Goal: Task Accomplishment & Management: Complete application form

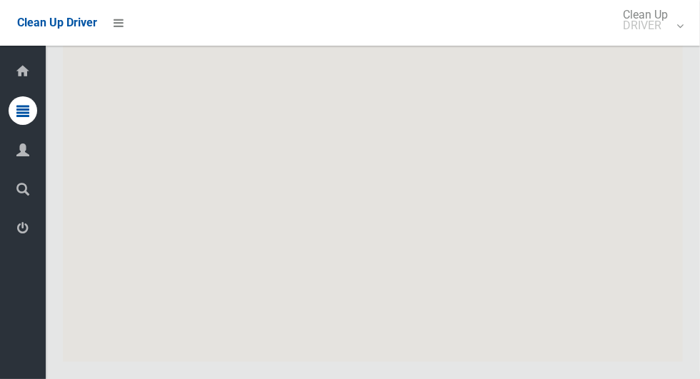
scroll to position [6250, 0]
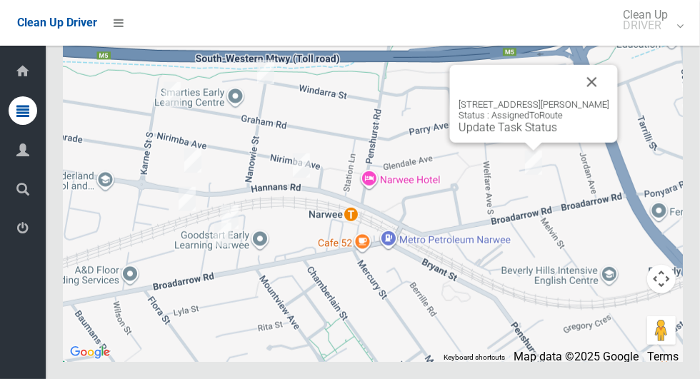
click at [609, 99] on button "Close" at bounding box center [592, 82] width 34 height 34
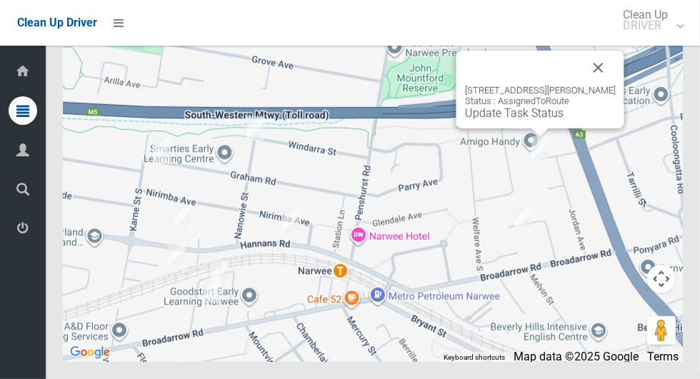
click at [616, 85] on button "Close" at bounding box center [599, 68] width 34 height 34
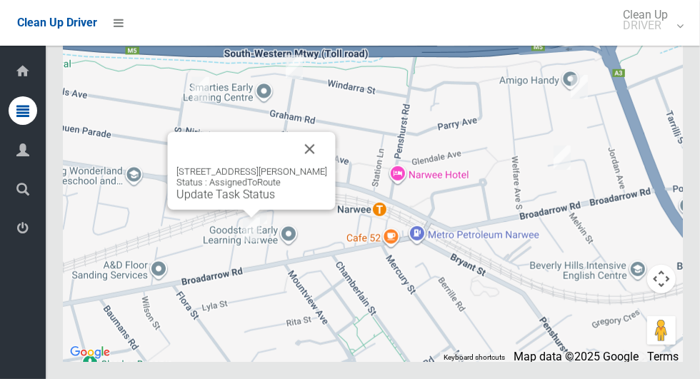
click at [316, 166] on button "Close" at bounding box center [310, 149] width 34 height 34
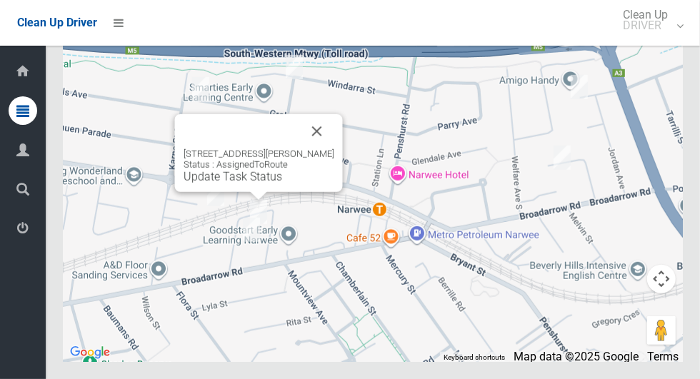
click at [332, 149] on button "Close" at bounding box center [317, 131] width 34 height 34
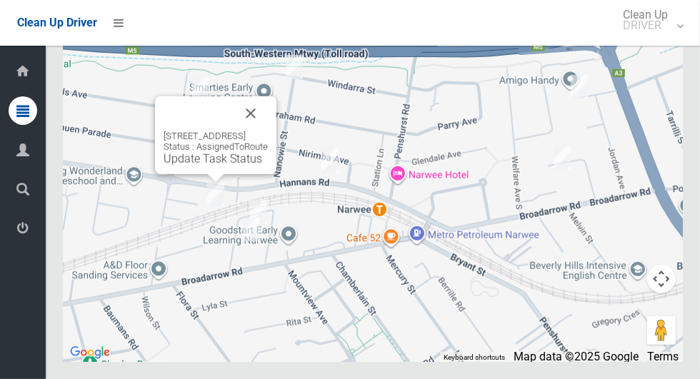
click at [268, 131] on button "Close" at bounding box center [251, 113] width 34 height 34
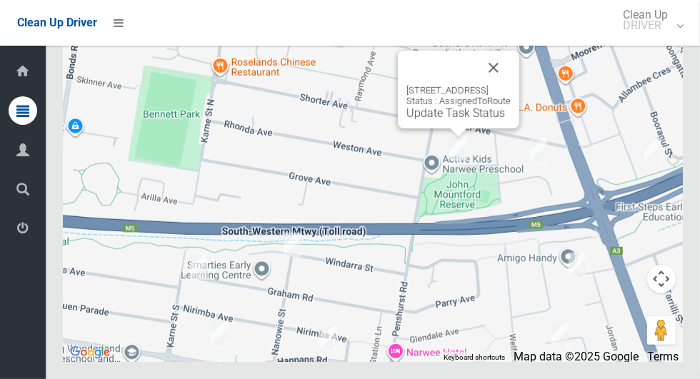
click at [511, 85] on button "Close" at bounding box center [494, 68] width 34 height 34
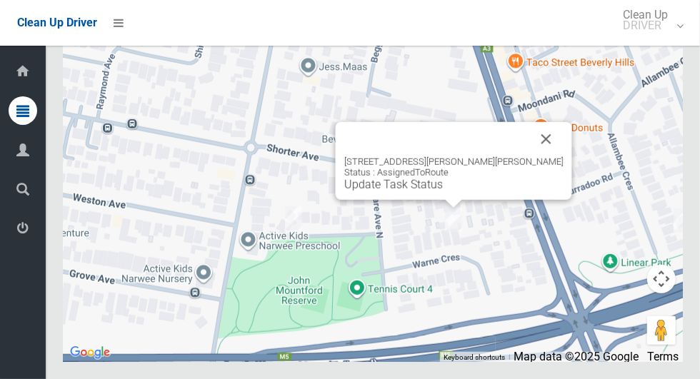
click at [530, 156] on button "Close" at bounding box center [546, 139] width 34 height 34
click at [434, 191] on link "Update Task Status" at bounding box center [393, 185] width 99 height 14
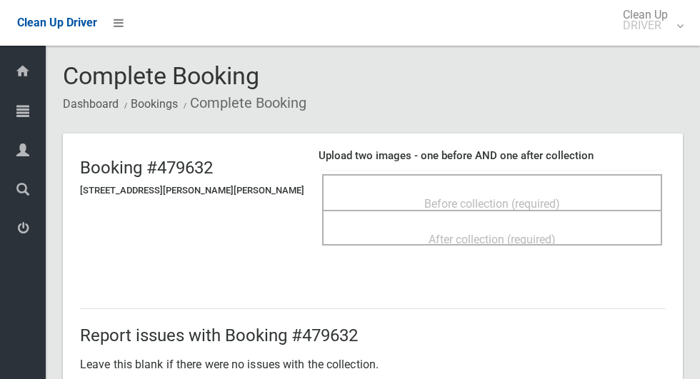
click at [508, 197] on span "Before collection (required)" at bounding box center [492, 204] width 136 height 14
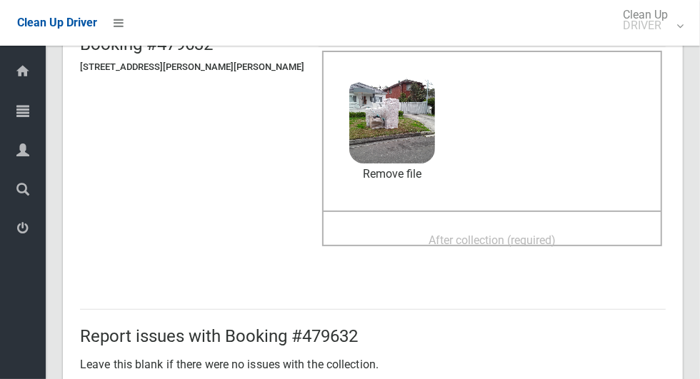
scroll to position [139, 0]
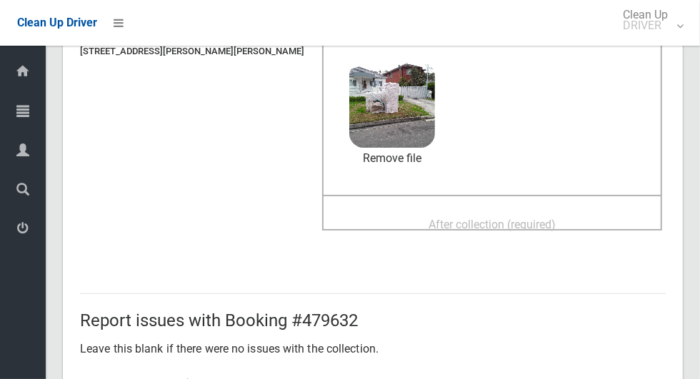
click at [564, 217] on div "After collection (required)" at bounding box center [492, 224] width 309 height 26
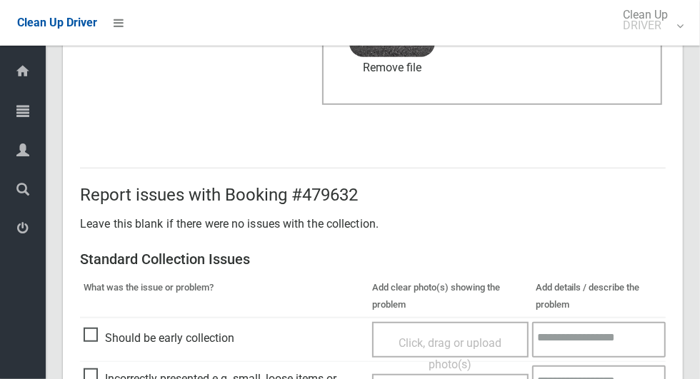
scroll to position [1169, 0]
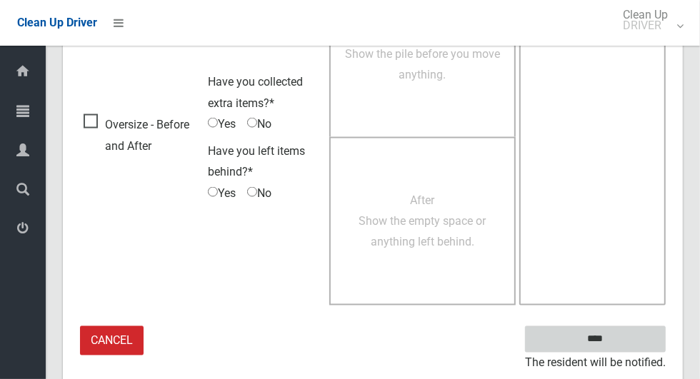
click at [620, 343] on input "****" at bounding box center [595, 340] width 141 height 26
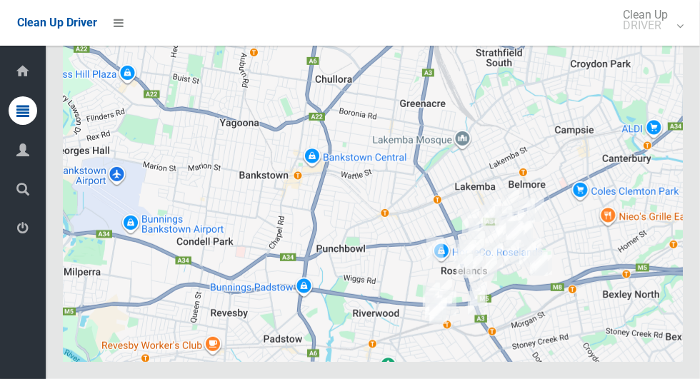
scroll to position [6080, 0]
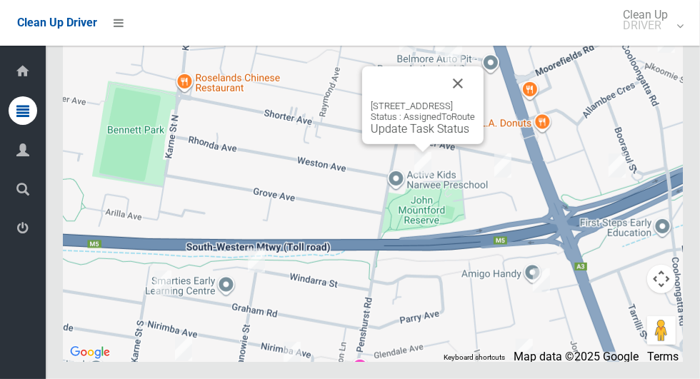
click at [475, 101] on button "Close" at bounding box center [458, 83] width 34 height 34
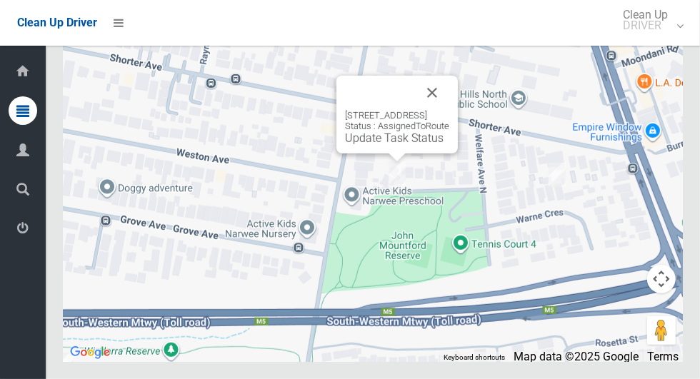
click at [449, 110] on button "Close" at bounding box center [432, 93] width 34 height 34
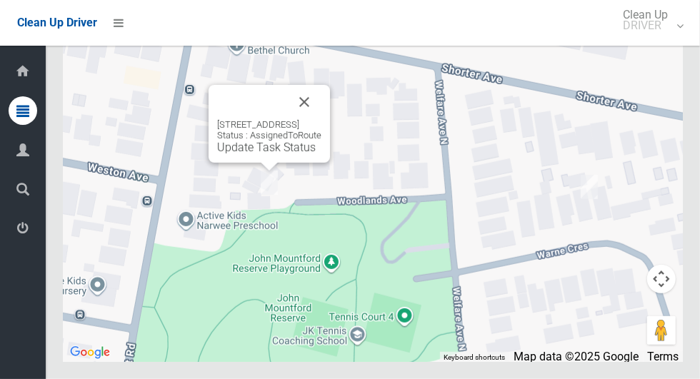
click at [239, 154] on link "Update Task Status" at bounding box center [266, 148] width 99 height 14
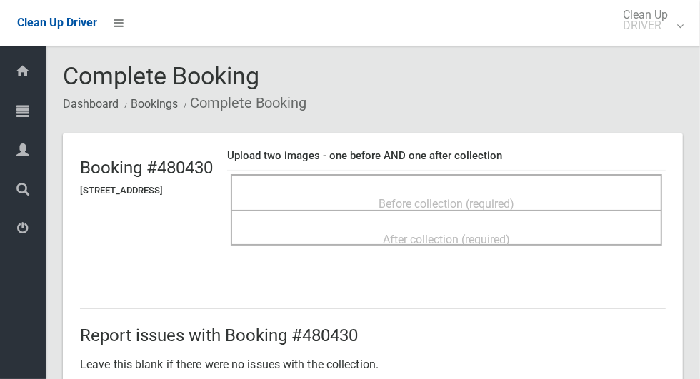
click at [514, 198] on span "Before collection (required)" at bounding box center [447, 204] width 136 height 14
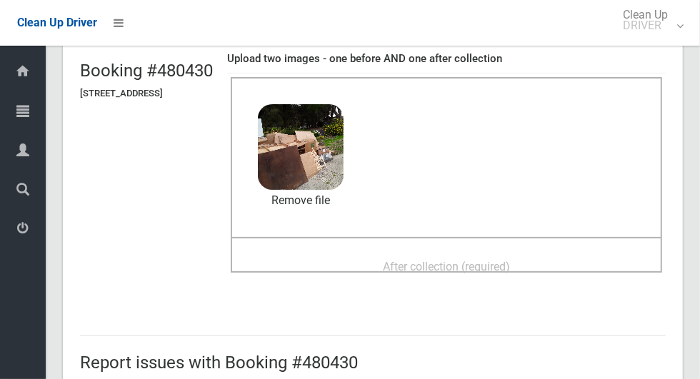
scroll to position [96, 0]
click at [510, 261] on span "After collection (required)" at bounding box center [446, 268] width 127 height 14
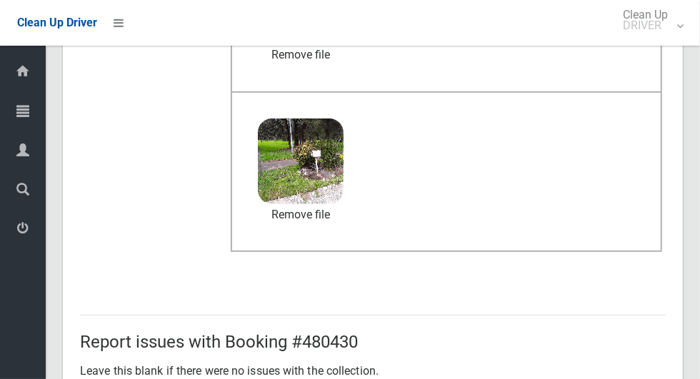
scroll to position [1169, 0]
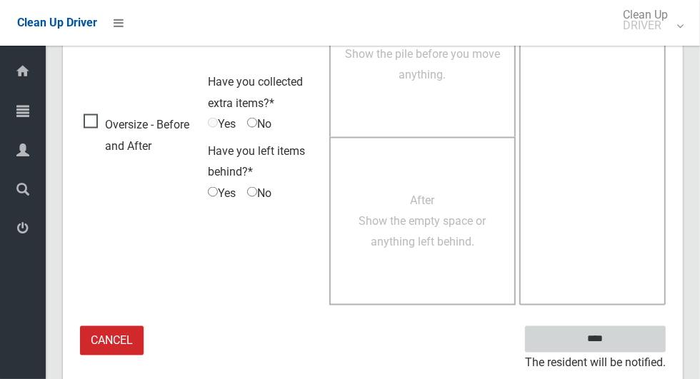
click at [607, 339] on input "****" at bounding box center [595, 340] width 141 height 26
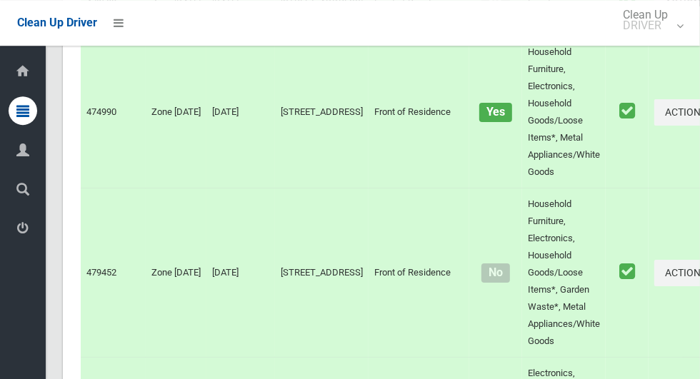
scroll to position [6080, 0]
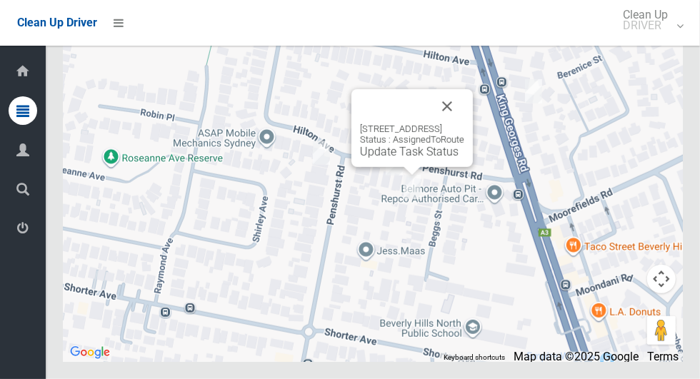
click at [464, 124] on button "Close" at bounding box center [447, 106] width 34 height 34
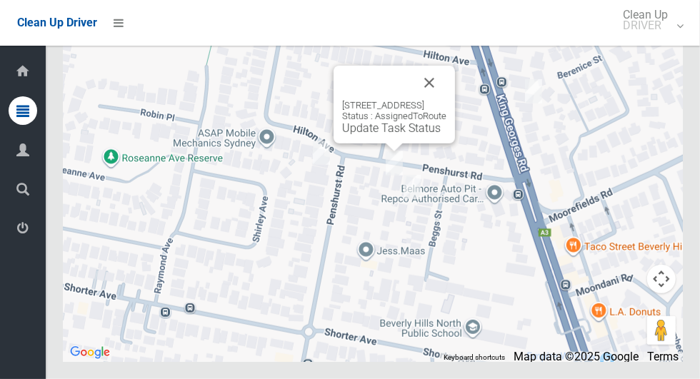
click at [447, 100] on button "Close" at bounding box center [429, 83] width 34 height 34
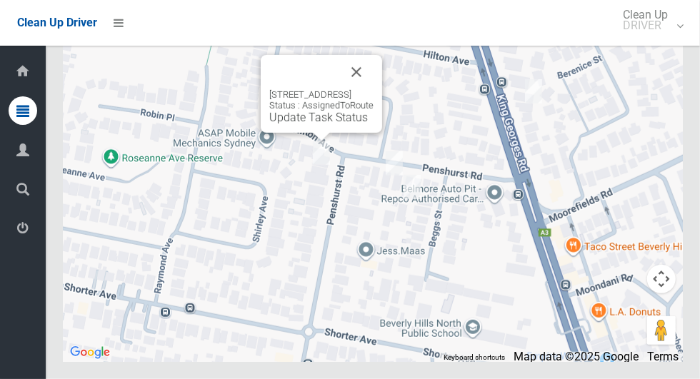
click at [374, 89] on button "Close" at bounding box center [356, 72] width 34 height 34
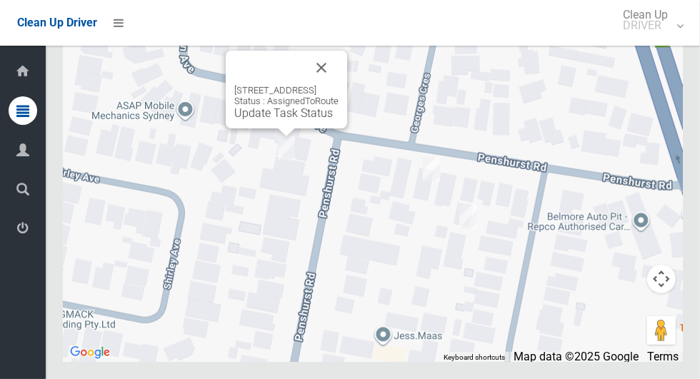
click at [339, 85] on button "Close" at bounding box center [321, 68] width 34 height 34
click at [284, 120] on link "Update Task Status" at bounding box center [283, 113] width 99 height 14
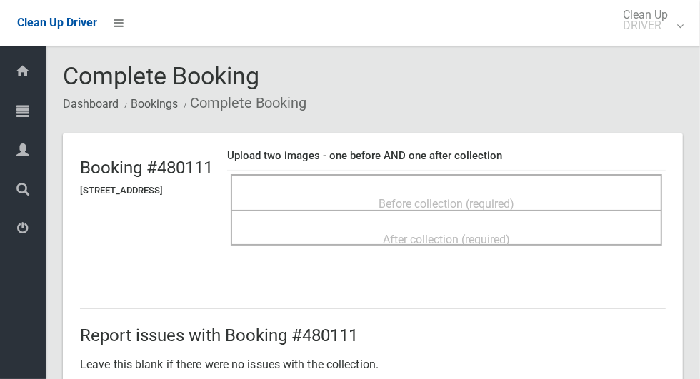
click at [586, 195] on div "Before collection (required)" at bounding box center [447, 203] width 400 height 26
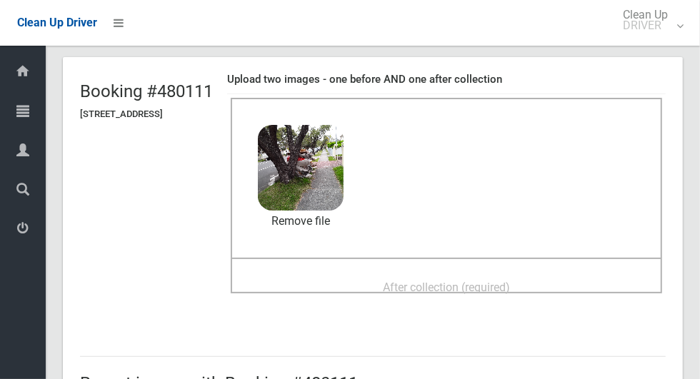
scroll to position [96, 0]
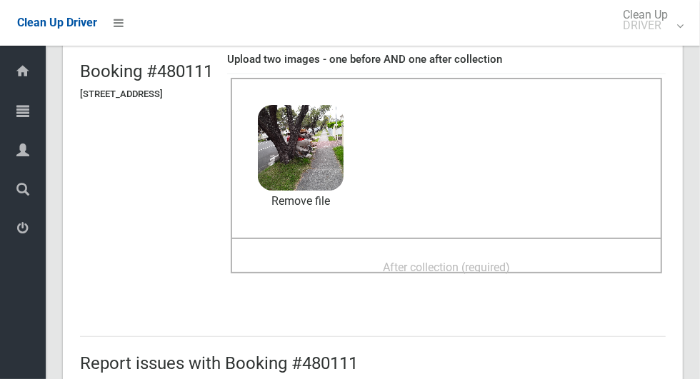
click at [550, 260] on div "After collection (required)" at bounding box center [447, 267] width 400 height 26
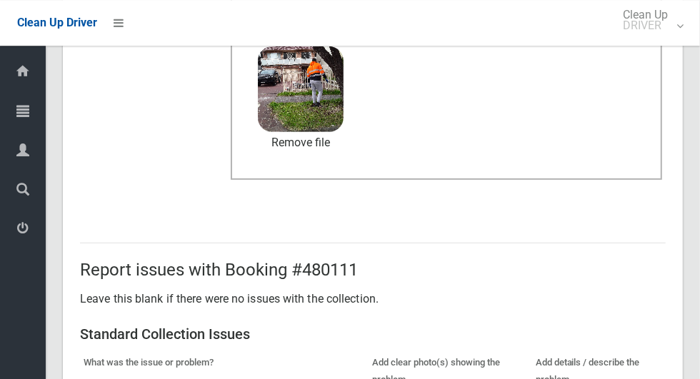
scroll to position [1169, 0]
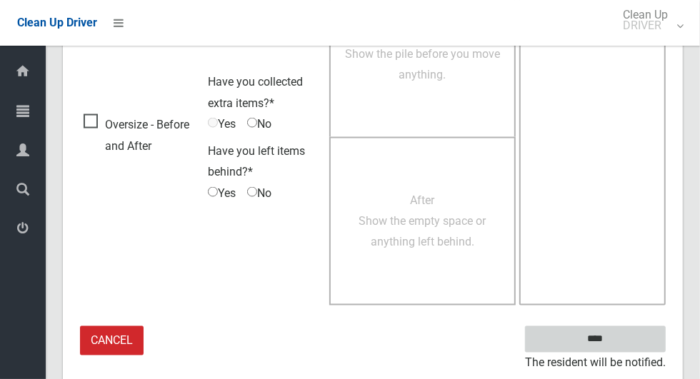
click at [624, 338] on input "****" at bounding box center [595, 340] width 141 height 26
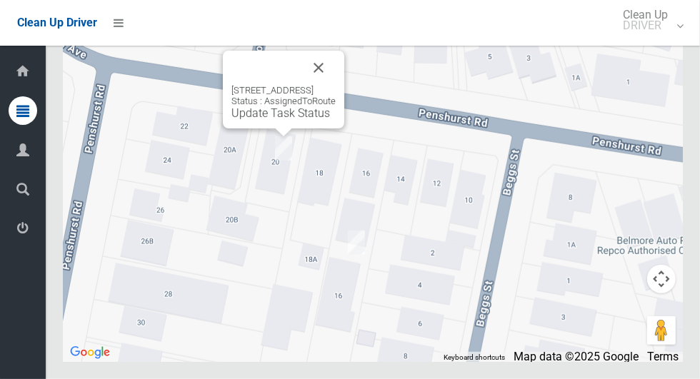
scroll to position [6078, 0]
click at [277, 120] on link "Update Task Status" at bounding box center [281, 113] width 99 height 14
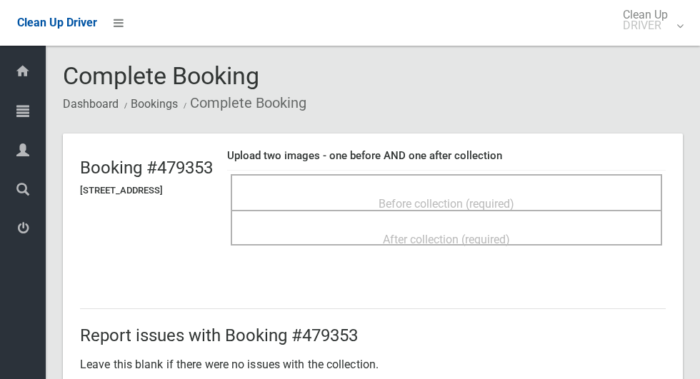
click at [514, 202] on span "Before collection (required)" at bounding box center [447, 204] width 136 height 14
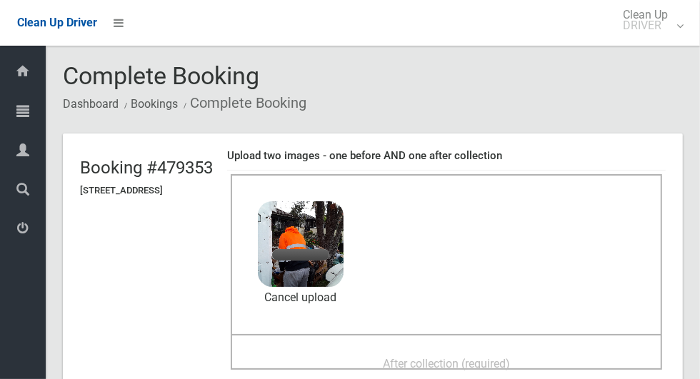
scroll to position [114, 0]
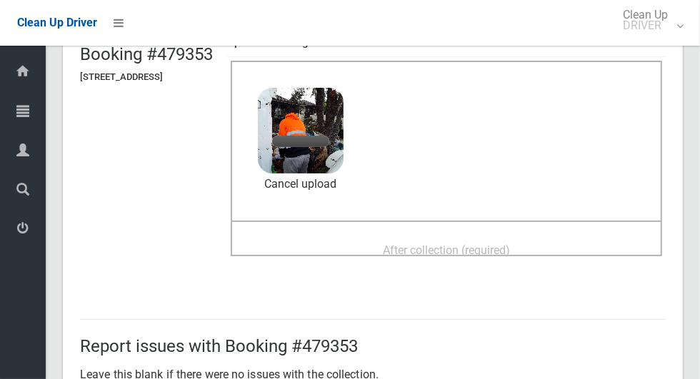
click at [510, 248] on span "After collection (required)" at bounding box center [446, 251] width 127 height 14
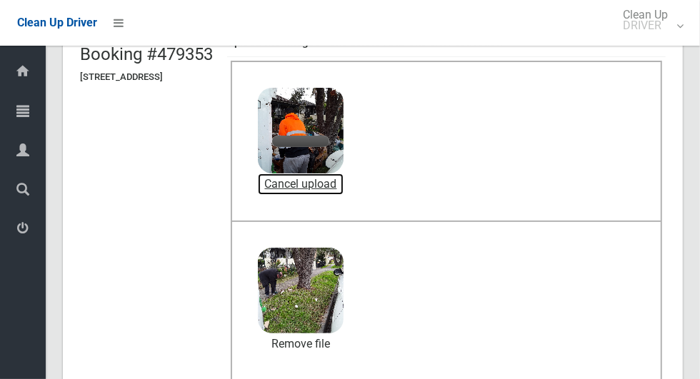
click at [344, 187] on link "Cancel upload" at bounding box center [301, 184] width 86 height 21
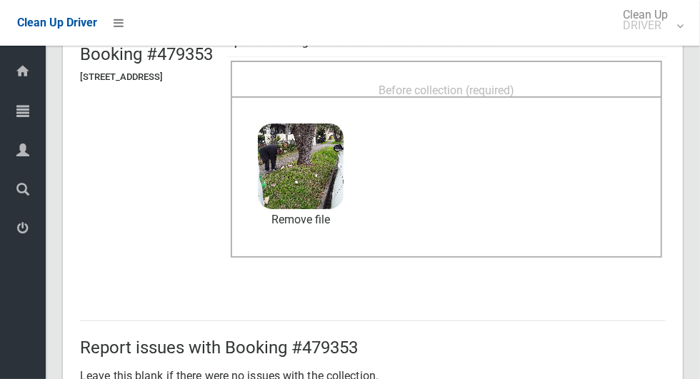
click at [564, 79] on div "Before collection (required)" at bounding box center [447, 89] width 400 height 26
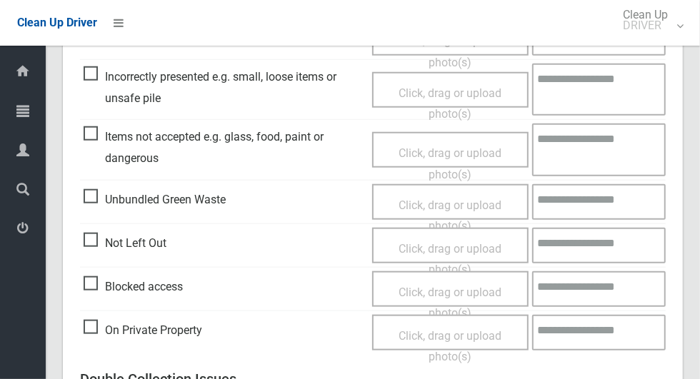
scroll to position [1169, 0]
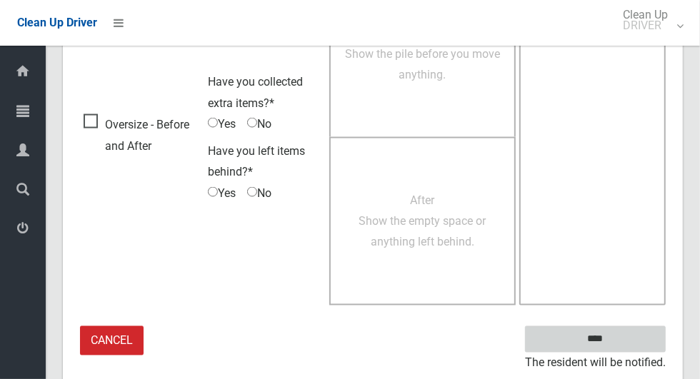
click at [620, 347] on input "****" at bounding box center [595, 340] width 141 height 26
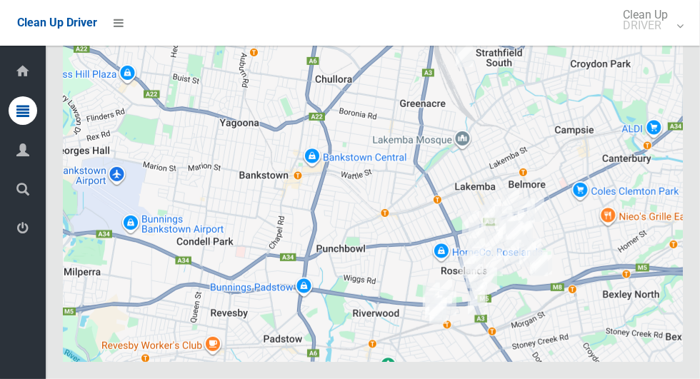
scroll to position [6080, 0]
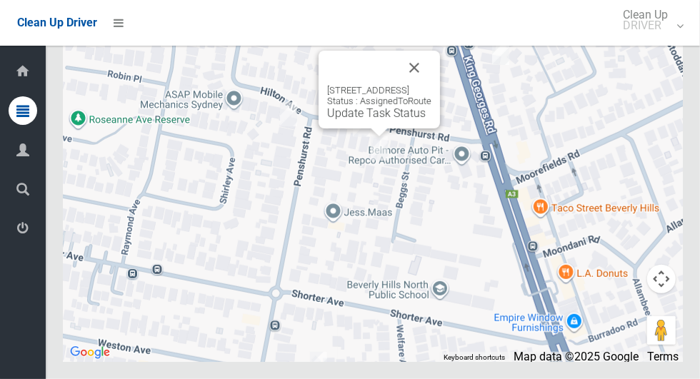
click at [362, 120] on link "Update Task Status" at bounding box center [376, 113] width 99 height 14
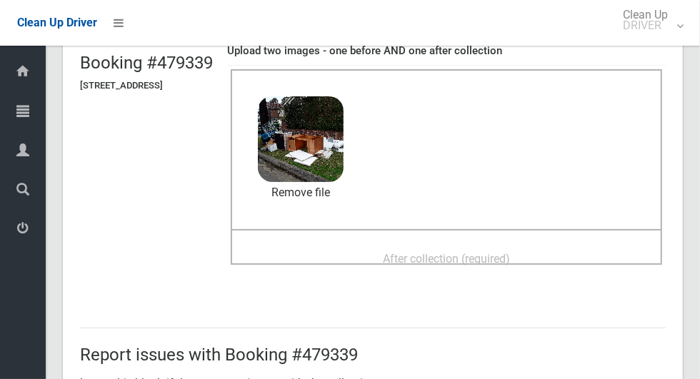
scroll to position [106, 0]
click at [510, 252] on span "After collection (required)" at bounding box center [446, 259] width 127 height 14
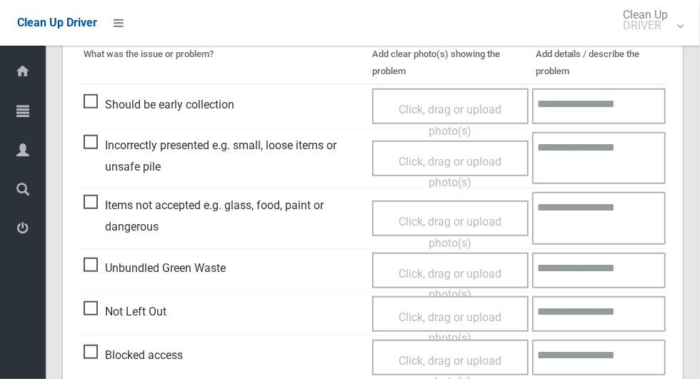
scroll to position [1169, 0]
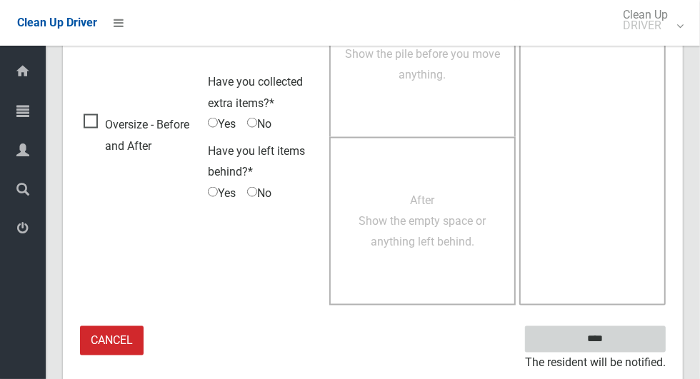
click at [607, 340] on input "****" at bounding box center [595, 340] width 141 height 26
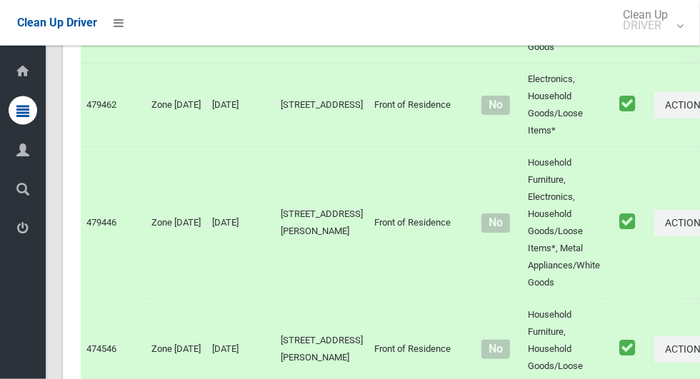
scroll to position [6080, 0]
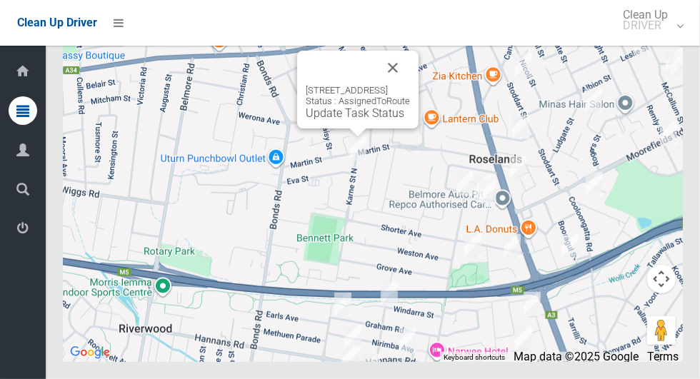
click at [410, 85] on button "Close" at bounding box center [393, 68] width 34 height 34
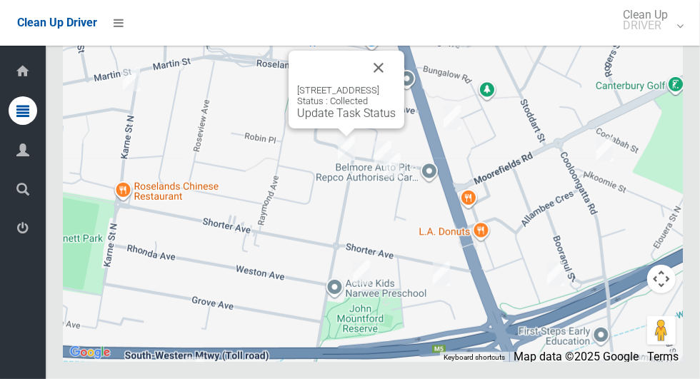
click at [396, 85] on button "Close" at bounding box center [379, 68] width 34 height 34
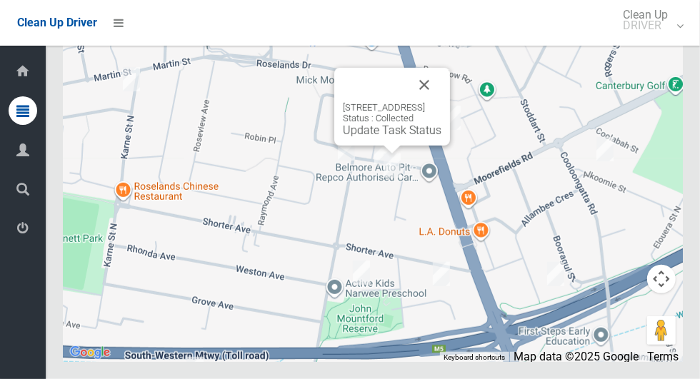
click at [442, 102] on button "Close" at bounding box center [424, 85] width 34 height 34
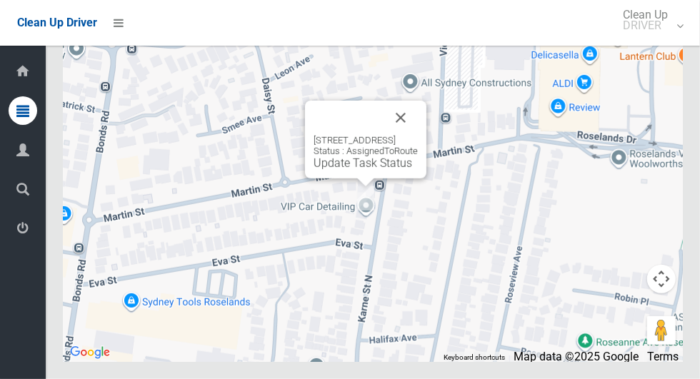
click at [354, 170] on link "Update Task Status" at bounding box center [363, 163] width 99 height 14
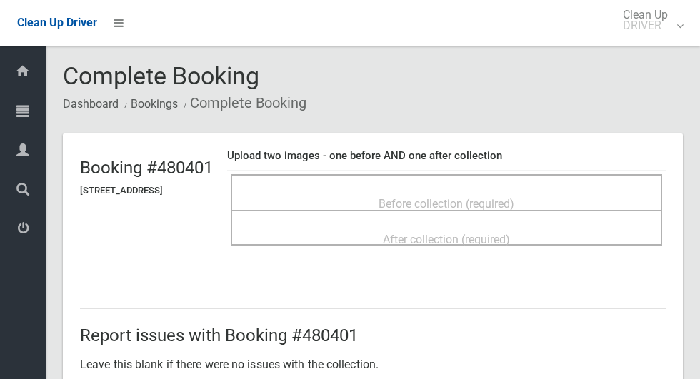
click at [574, 204] on div "Before collection (required)" at bounding box center [447, 203] width 400 height 26
click at [447, 197] on span "Before collection (required)" at bounding box center [447, 204] width 136 height 14
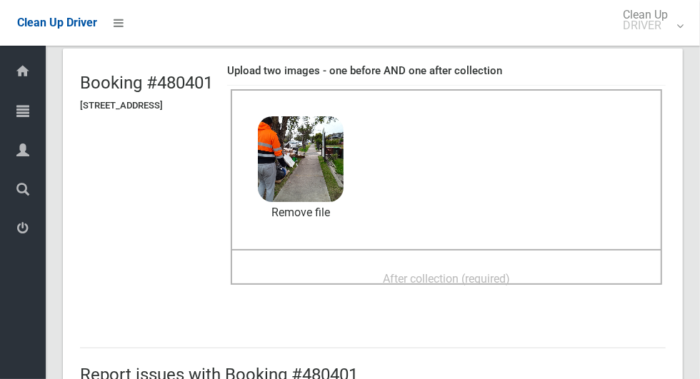
scroll to position [104, 0]
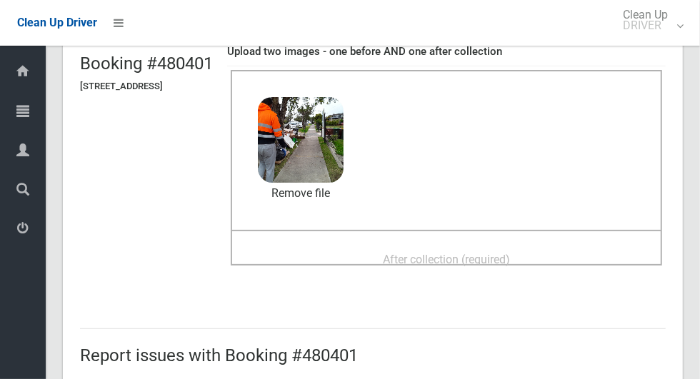
click at [569, 254] on div "After collection (required)" at bounding box center [447, 259] width 400 height 26
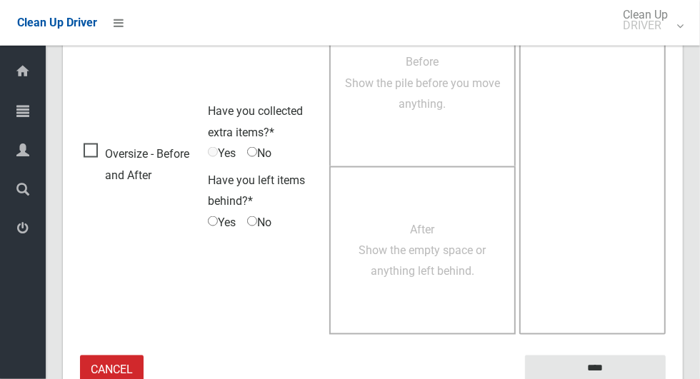
scroll to position [1169, 0]
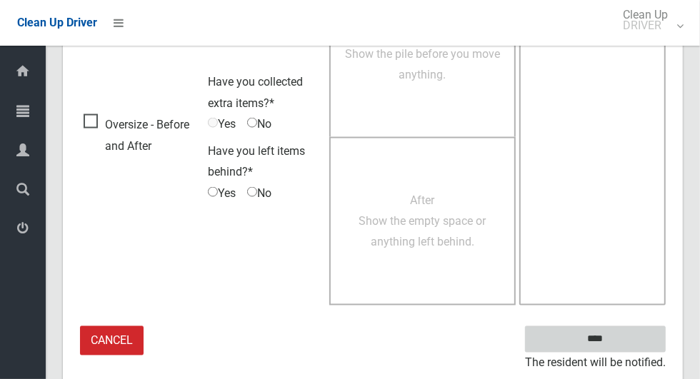
click at [620, 345] on input "****" at bounding box center [595, 340] width 141 height 26
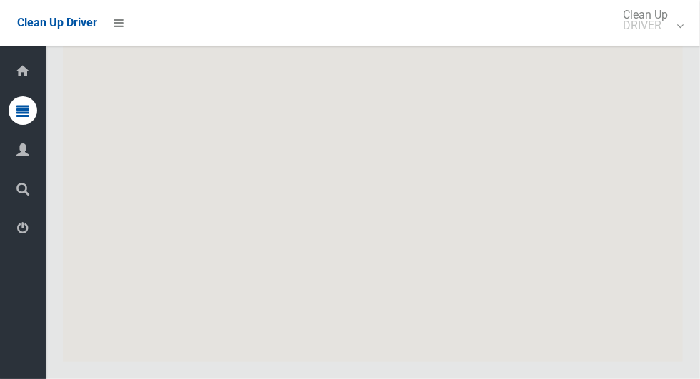
scroll to position [6080, 0]
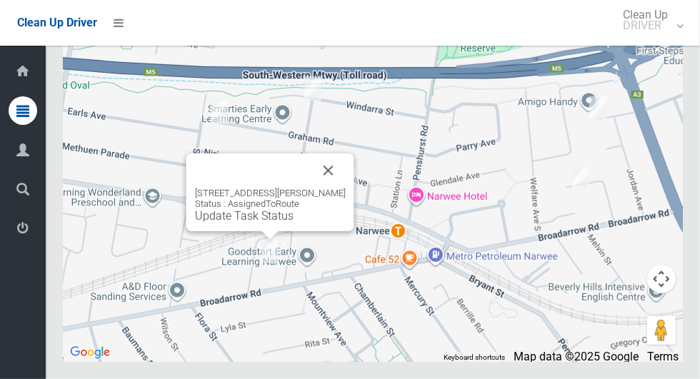
click at [334, 188] on button "Close" at bounding box center [329, 171] width 34 height 34
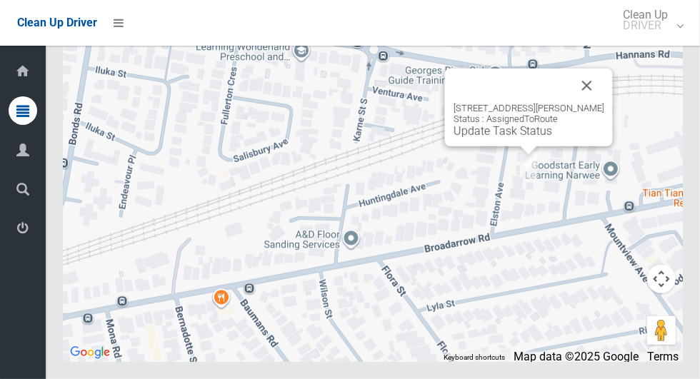
click at [596, 103] on button "Close" at bounding box center [587, 86] width 34 height 34
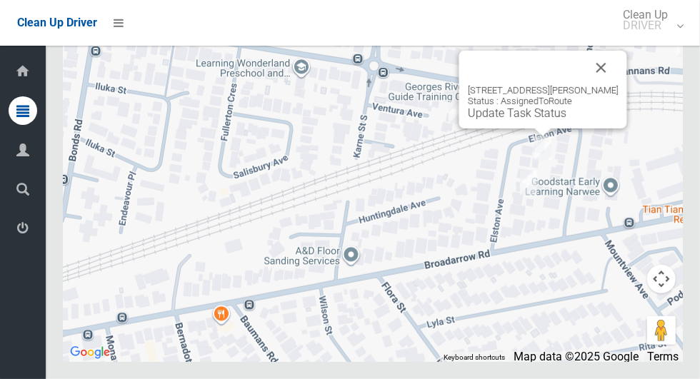
click at [554, 120] on link "Update Task Status" at bounding box center [517, 113] width 99 height 14
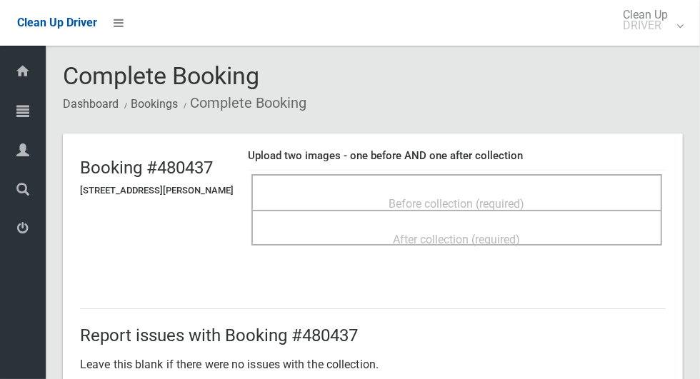
click at [564, 195] on div "Before collection (required)" at bounding box center [456, 203] width 379 height 26
click at [525, 201] on span "Before collection (required)" at bounding box center [457, 204] width 136 height 14
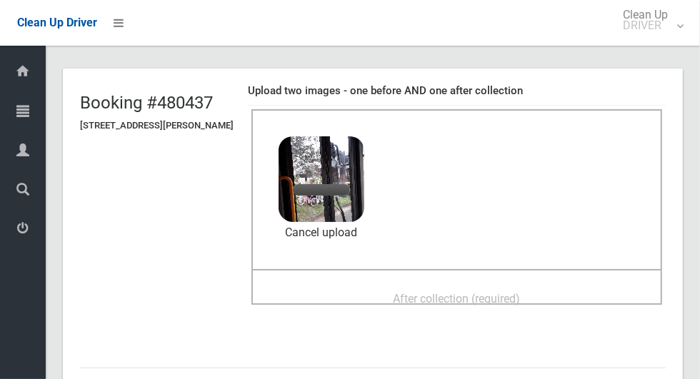
scroll to position [65, 0]
click at [521, 292] on span "After collection (required)" at bounding box center [457, 299] width 127 height 14
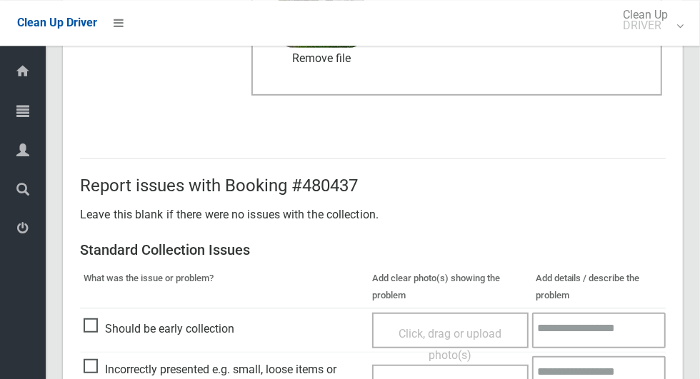
scroll to position [1169, 0]
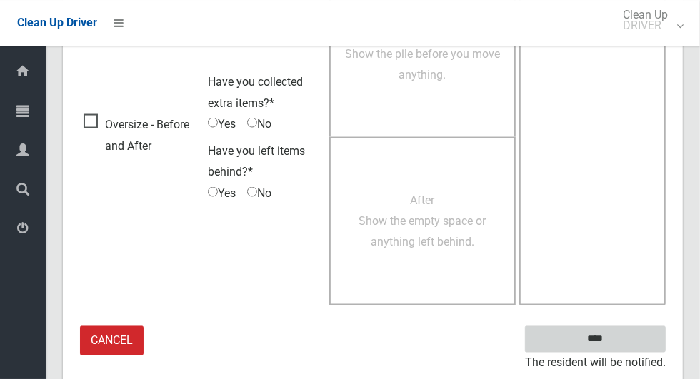
click at [604, 348] on input "****" at bounding box center [595, 340] width 141 height 26
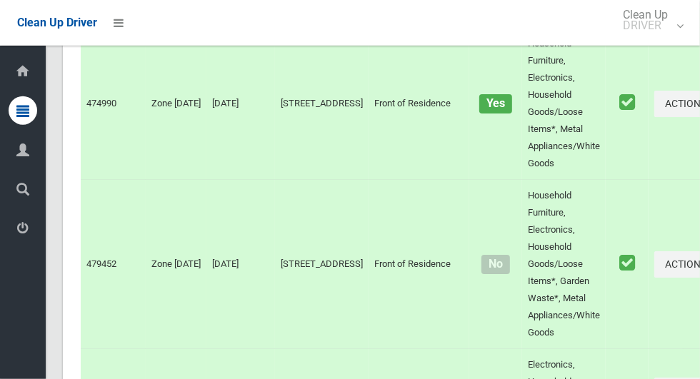
scroll to position [6080, 0]
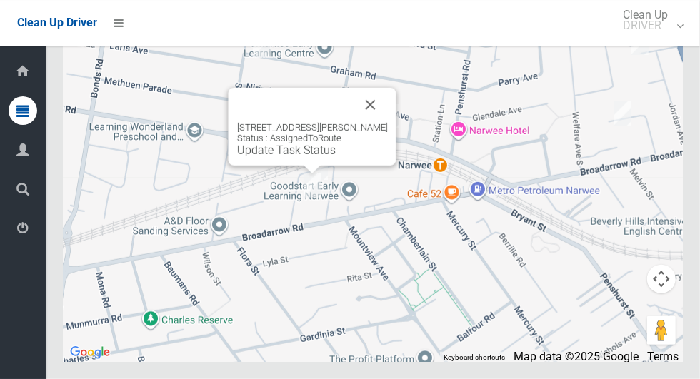
click at [308, 157] on link "Update Task Status" at bounding box center [286, 151] width 99 height 14
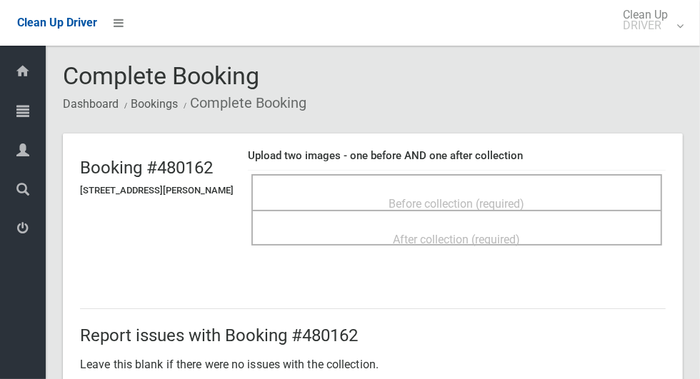
click at [561, 195] on div "Before collection (required)" at bounding box center [456, 203] width 379 height 26
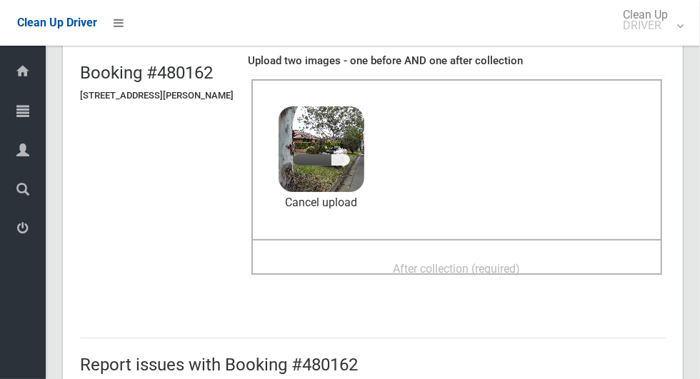
scroll to position [102, 0]
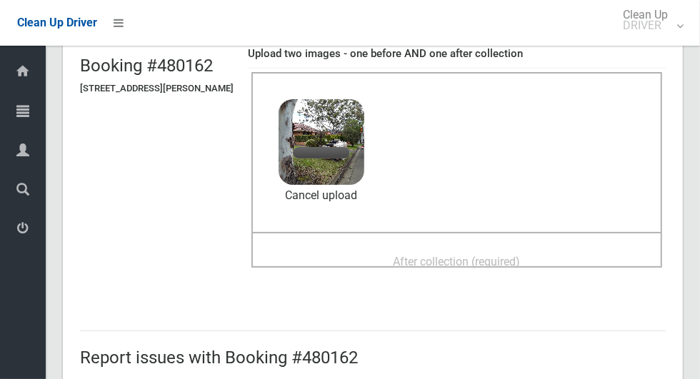
click at [559, 254] on div "After collection (required)" at bounding box center [456, 261] width 379 height 26
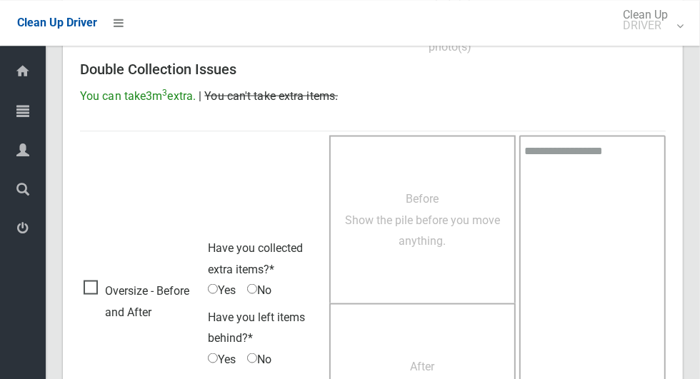
scroll to position [1169, 0]
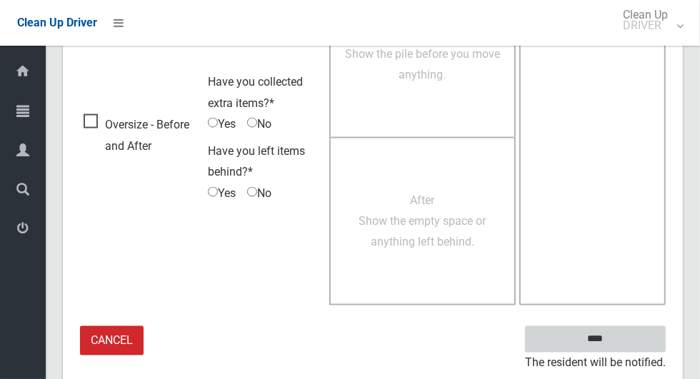
click at [599, 332] on input "****" at bounding box center [595, 340] width 141 height 26
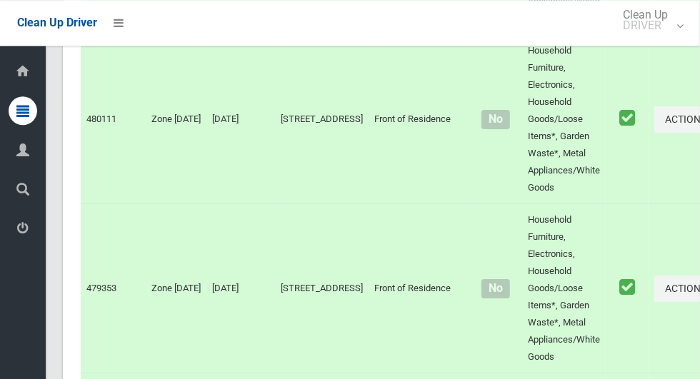
scroll to position [6080, 0]
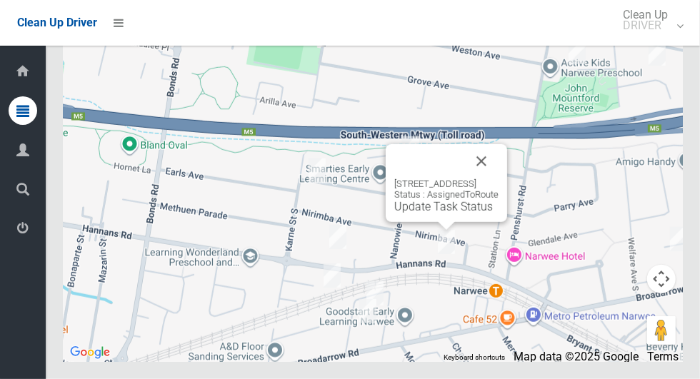
click at [499, 179] on button "Close" at bounding box center [481, 161] width 34 height 34
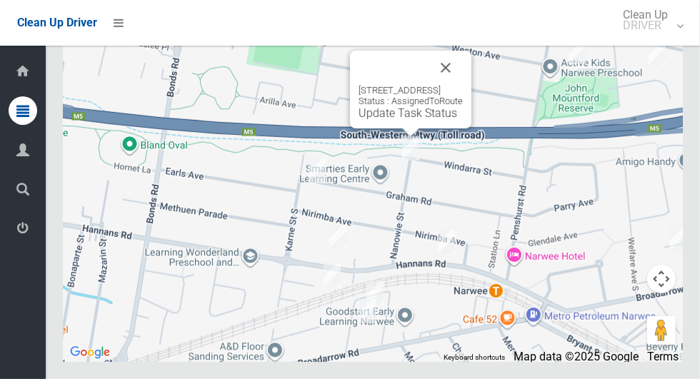
click at [463, 85] on button "Close" at bounding box center [446, 68] width 34 height 34
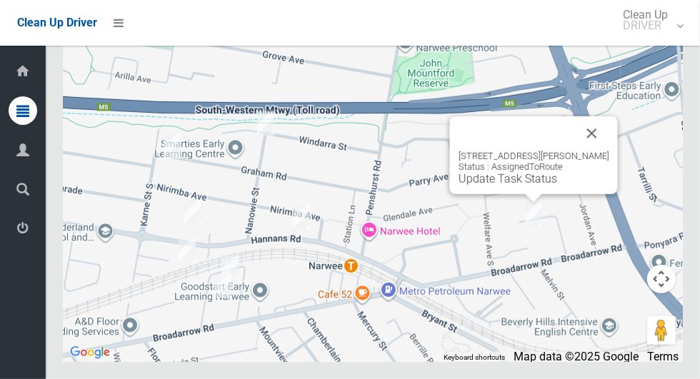
click at [609, 151] on button "Close" at bounding box center [592, 133] width 34 height 34
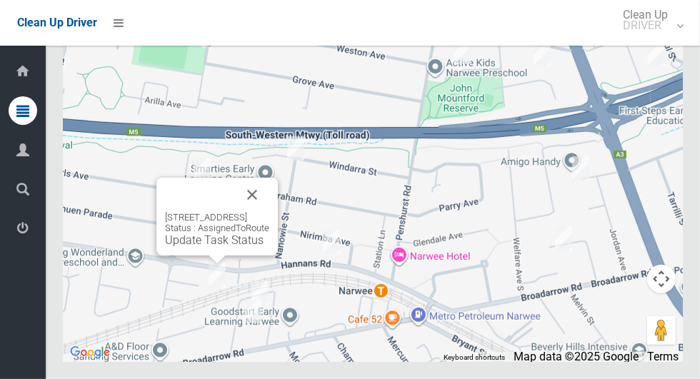
click at [269, 212] on button "Close" at bounding box center [252, 195] width 34 height 34
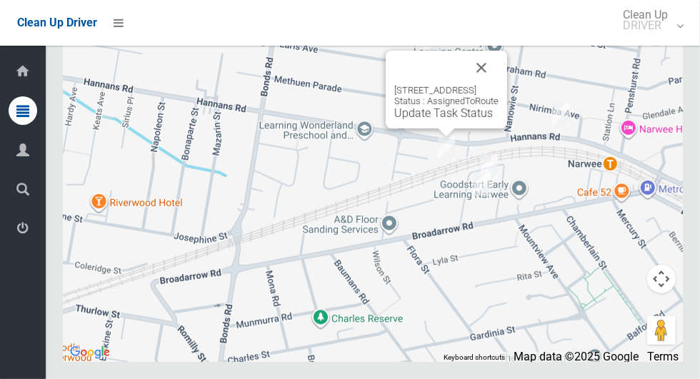
click at [499, 85] on button "Close" at bounding box center [481, 68] width 34 height 34
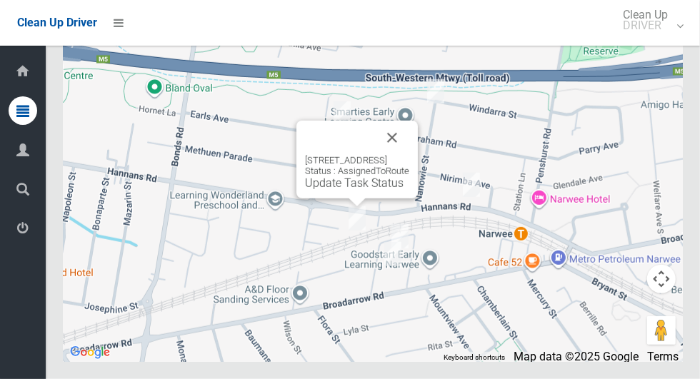
click at [341, 190] on link "Update Task Status" at bounding box center [354, 183] width 99 height 14
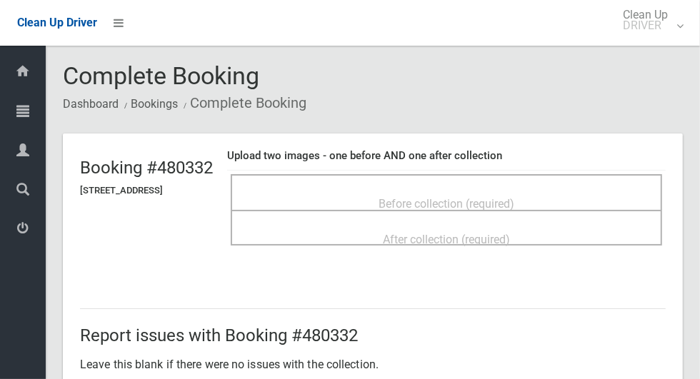
click at [473, 197] on span "Before collection (required)" at bounding box center [447, 204] width 136 height 14
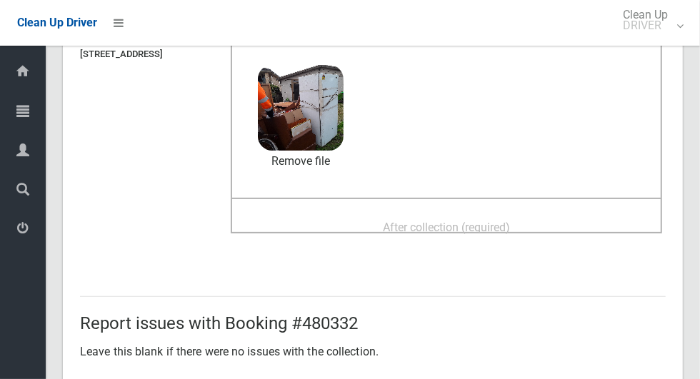
scroll to position [141, 0]
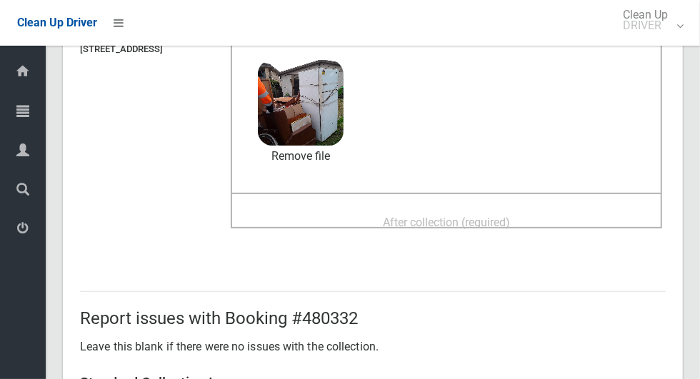
click at [496, 217] on span "After collection (required)" at bounding box center [446, 223] width 127 height 14
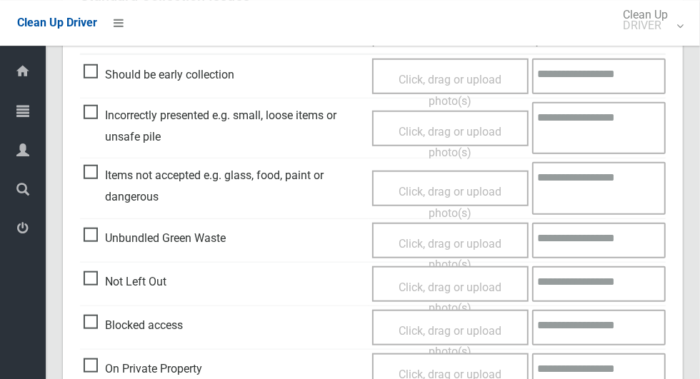
scroll to position [630, 0]
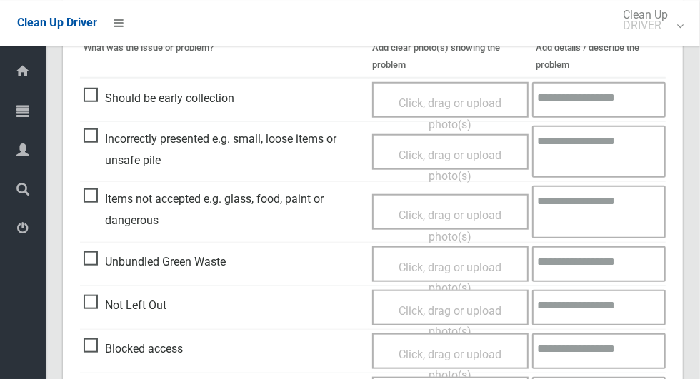
click at [91, 200] on span "Items not accepted e.g. glass, food, paint or dangerous" at bounding box center [225, 210] width 282 height 42
click at [484, 210] on span "Click, drag or upload photo(s)" at bounding box center [450, 226] width 103 height 35
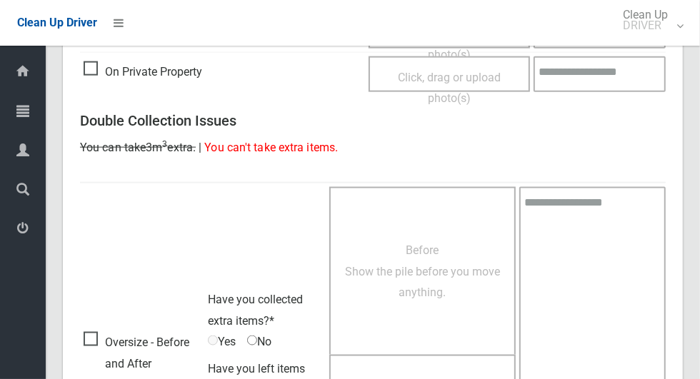
scroll to position [1169, 0]
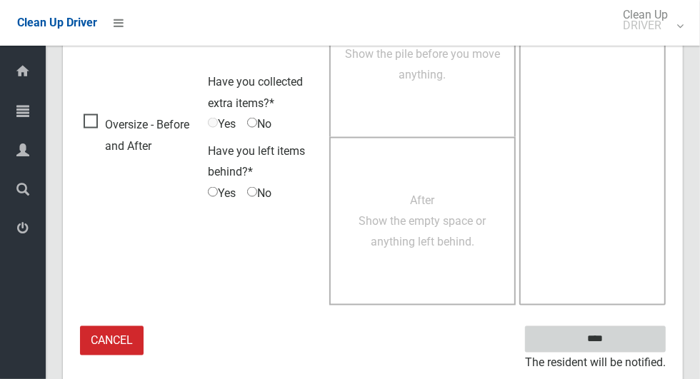
click at [633, 333] on input "****" at bounding box center [595, 340] width 141 height 26
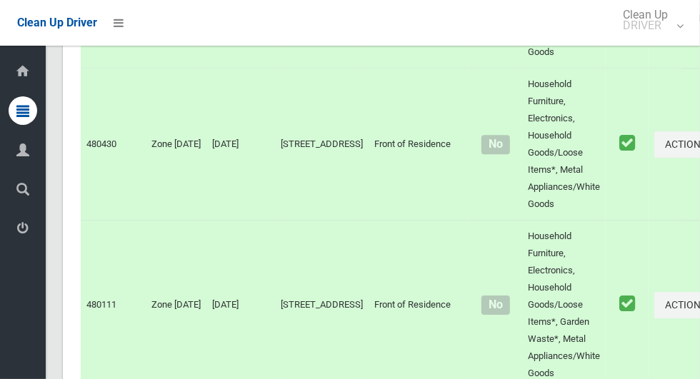
scroll to position [6080, 0]
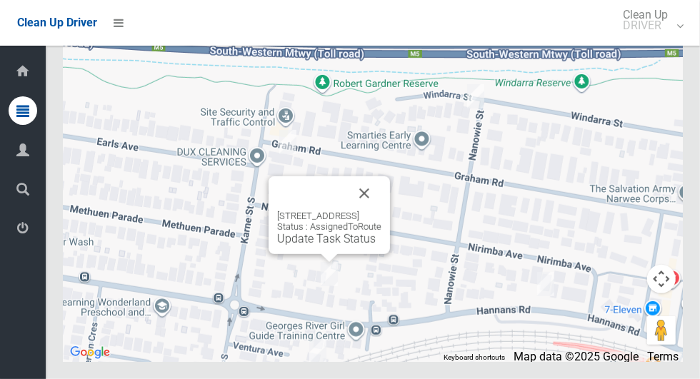
click at [382, 211] on button "Close" at bounding box center [364, 193] width 34 height 34
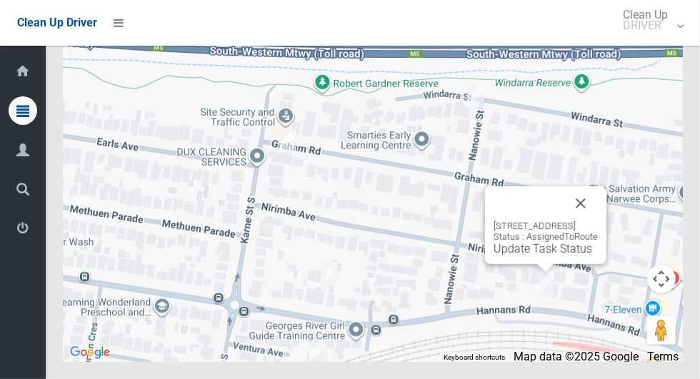
click at [598, 221] on button "Close" at bounding box center [581, 203] width 34 height 34
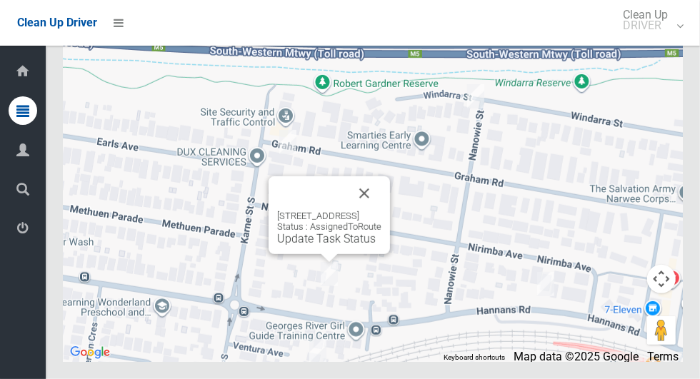
click at [309, 246] on link "Update Task Status" at bounding box center [326, 239] width 99 height 14
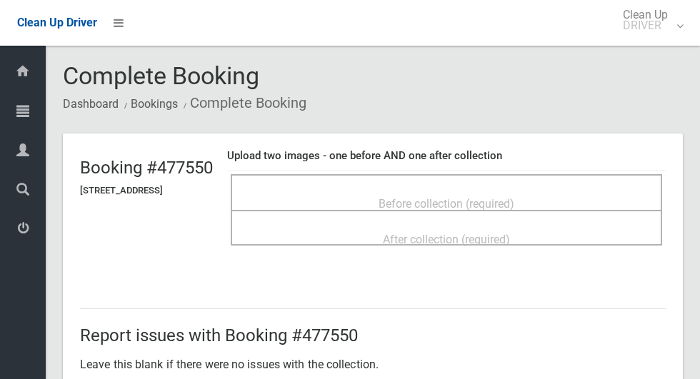
click at [373, 190] on div "Before collection (required)" at bounding box center [447, 203] width 400 height 26
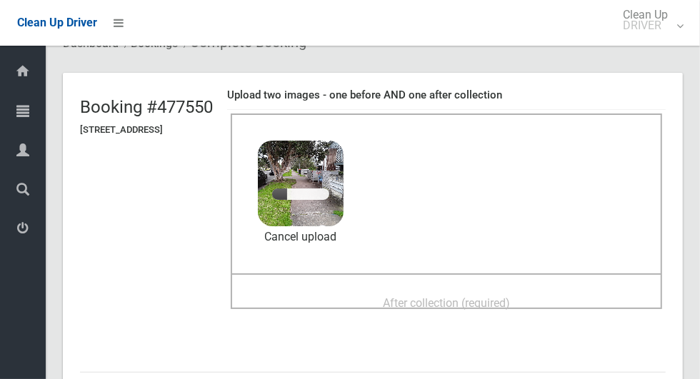
scroll to position [65, 0]
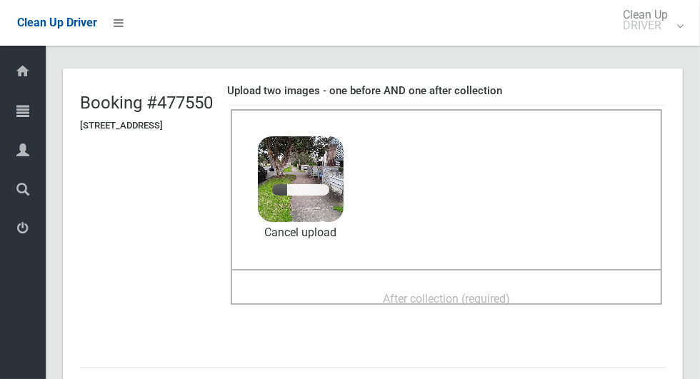
click at [455, 292] on span "After collection (required)" at bounding box center [446, 299] width 127 height 14
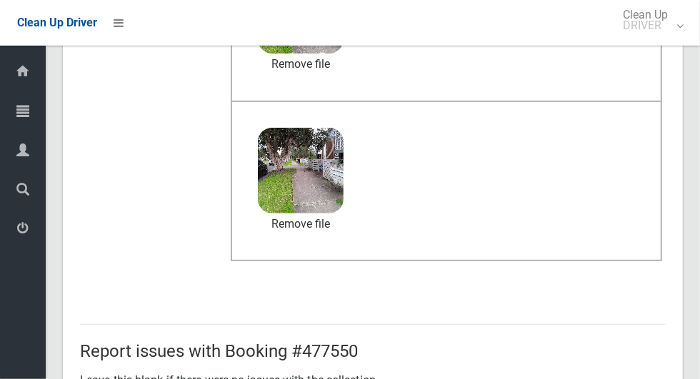
scroll to position [738, 0]
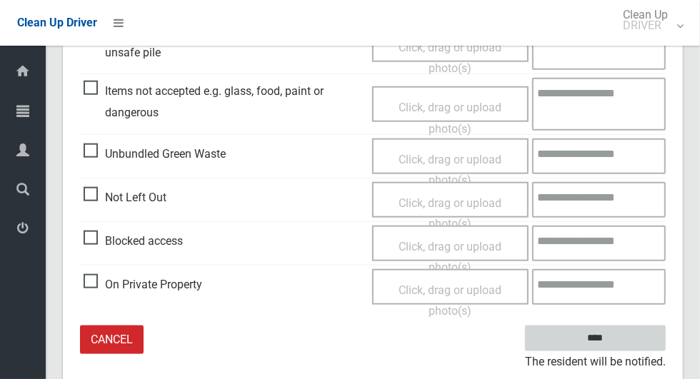
click at [620, 343] on input "****" at bounding box center [595, 339] width 141 height 26
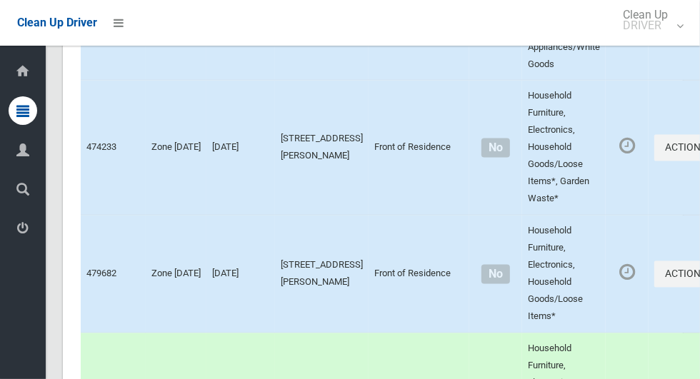
scroll to position [6080, 0]
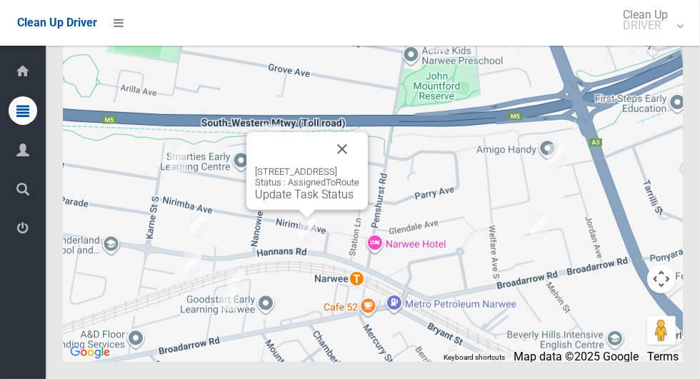
click at [304, 201] on link "Update Task Status" at bounding box center [304, 195] width 99 height 14
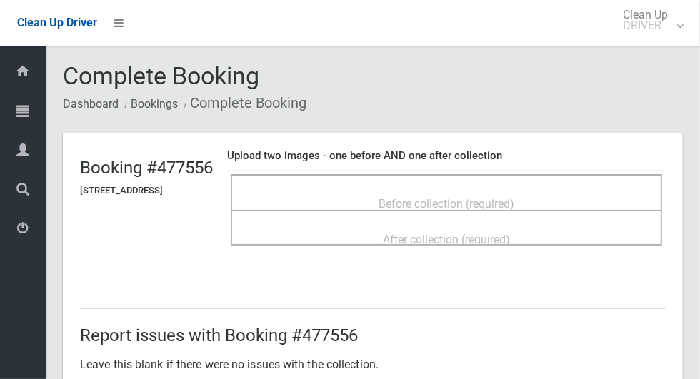
click at [514, 197] on span "Before collection (required)" at bounding box center [447, 204] width 136 height 14
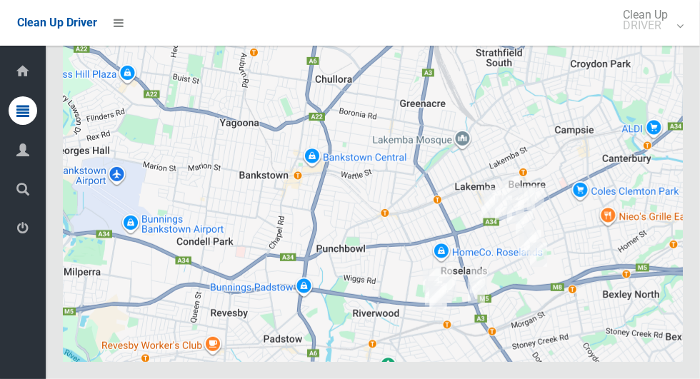
scroll to position [6080, 0]
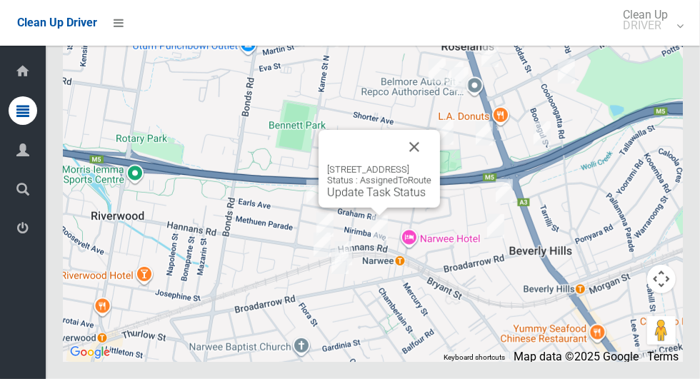
click at [359, 208] on div "140 Hannans Road, NARWEE NSW 2209 Status : AssignedToRoute Update Task Status" at bounding box center [379, 169] width 121 height 78
click at [375, 199] on link "Update Task Status" at bounding box center [376, 193] width 99 height 14
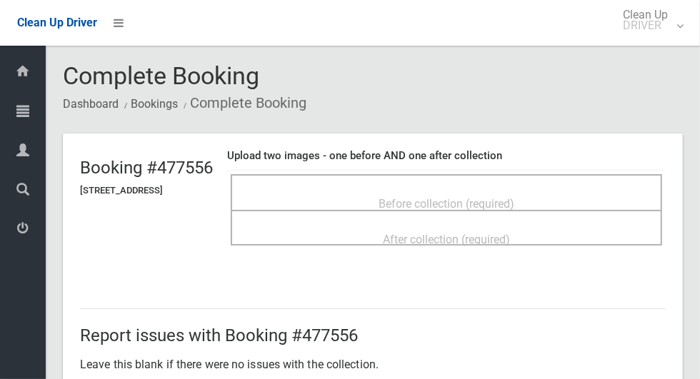
click at [394, 197] on span "Before collection (required)" at bounding box center [447, 204] width 136 height 14
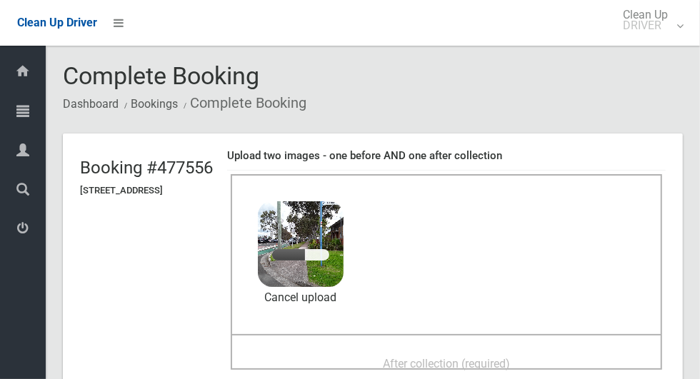
scroll to position [79, 0]
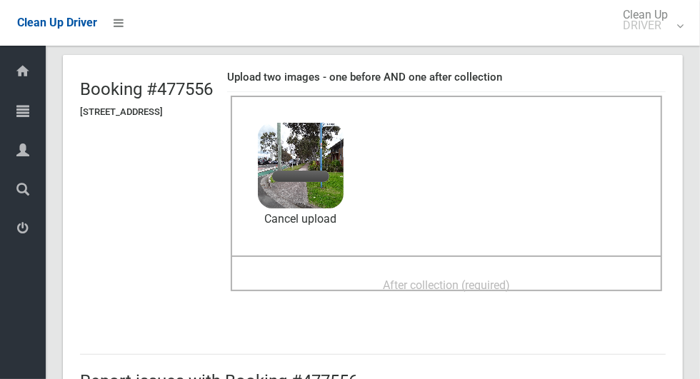
click at [432, 272] on div "After collection (required)" at bounding box center [447, 285] width 400 height 26
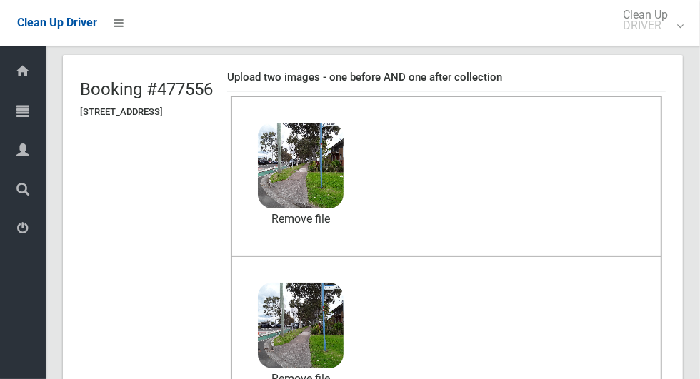
scroll to position [738, 0]
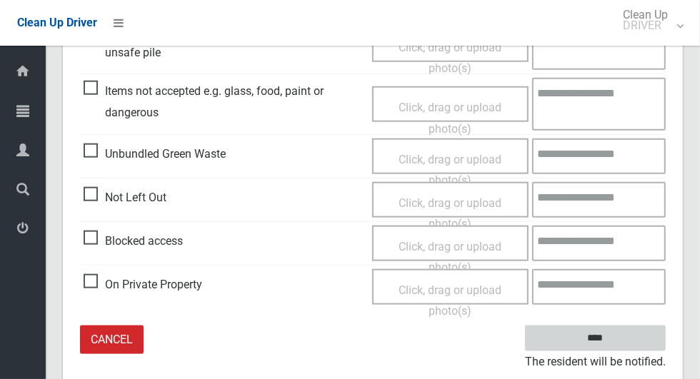
click at [620, 348] on input "****" at bounding box center [595, 339] width 141 height 26
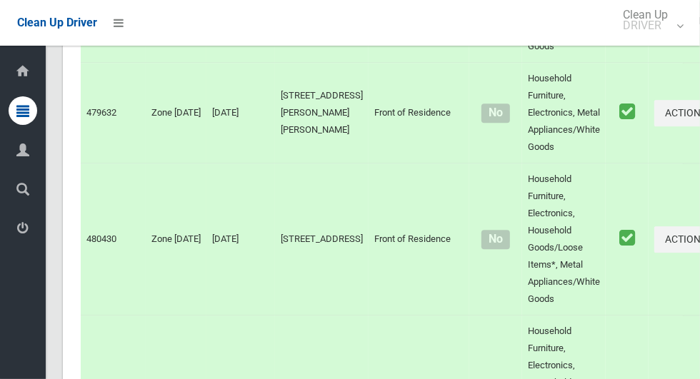
scroll to position [6080, 0]
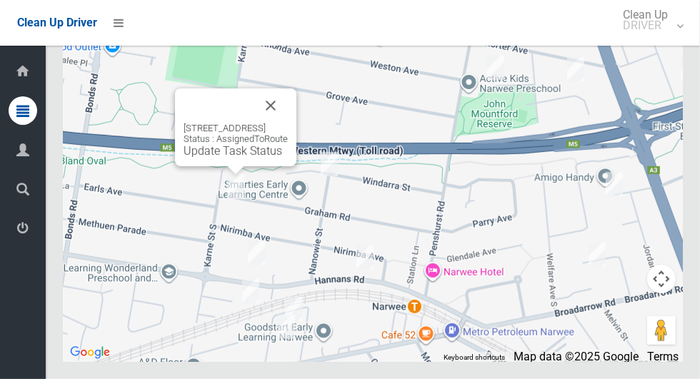
click at [288, 123] on button "Close" at bounding box center [271, 106] width 34 height 34
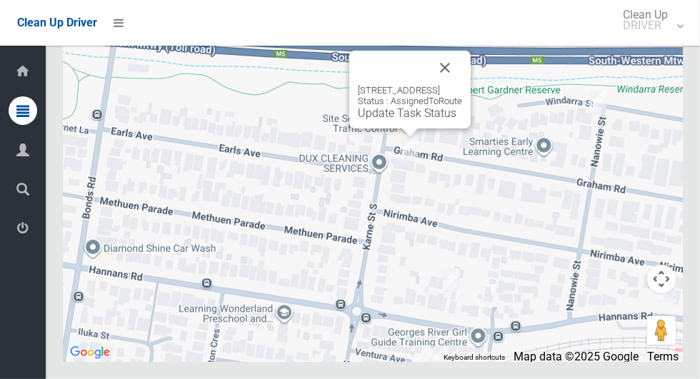
click at [462, 85] on button "Close" at bounding box center [445, 68] width 34 height 34
click at [406, 120] on link "Update Task Status" at bounding box center [407, 113] width 99 height 14
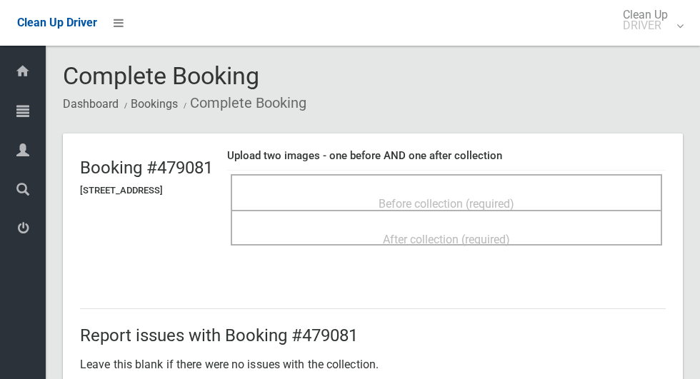
click at [559, 200] on div "Before collection (required)" at bounding box center [447, 203] width 400 height 26
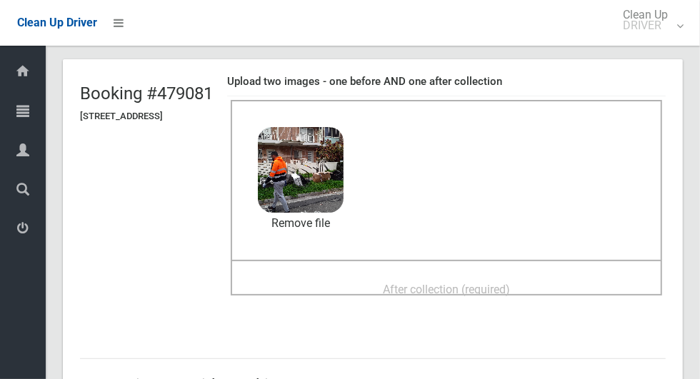
scroll to position [90, 0]
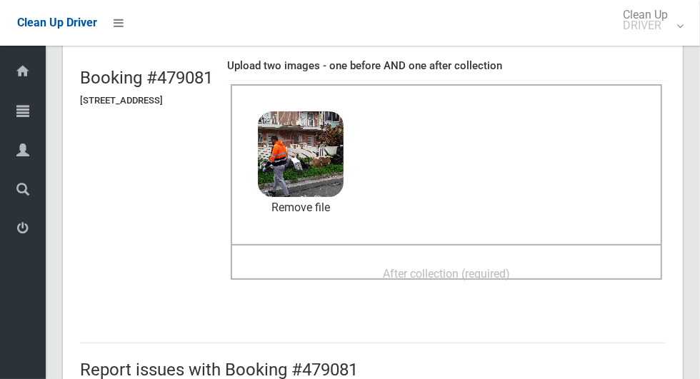
click at [559, 262] on div "After collection (required)" at bounding box center [447, 273] width 400 height 26
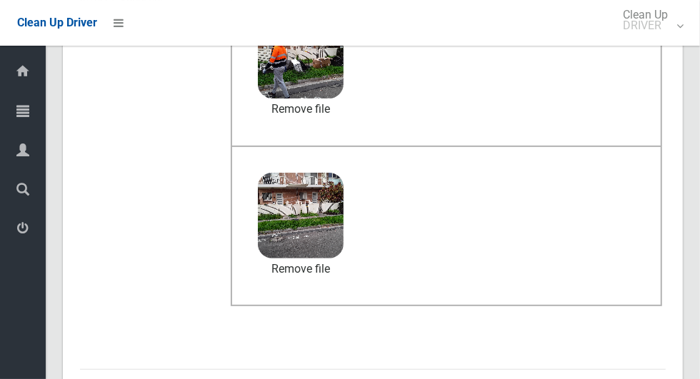
scroll to position [738, 0]
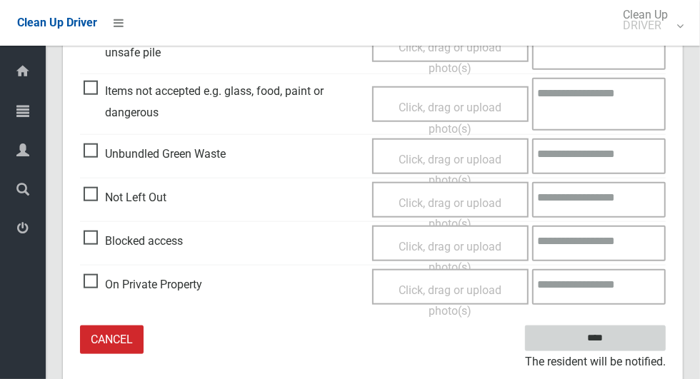
click at [622, 337] on input "****" at bounding box center [595, 339] width 141 height 26
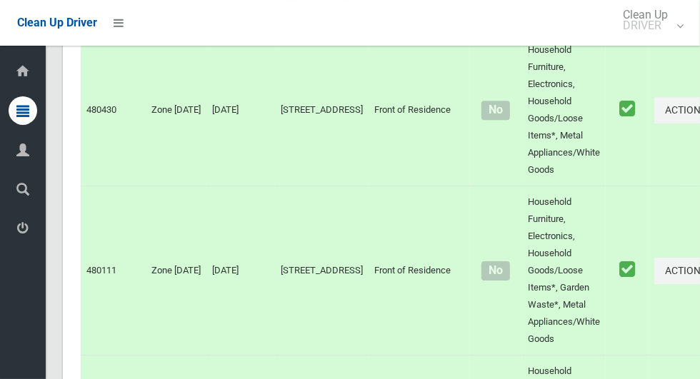
scroll to position [6080, 0]
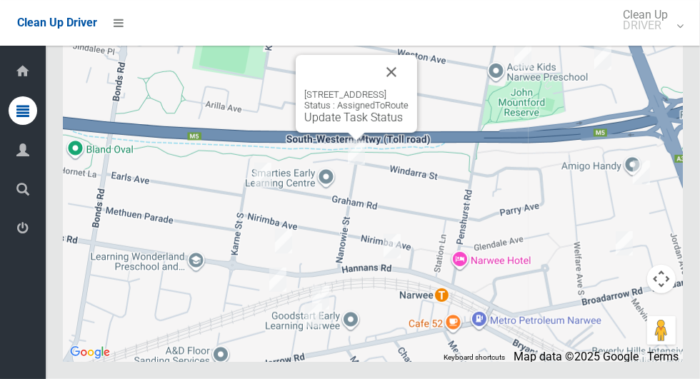
click at [409, 89] on button "Close" at bounding box center [391, 72] width 34 height 34
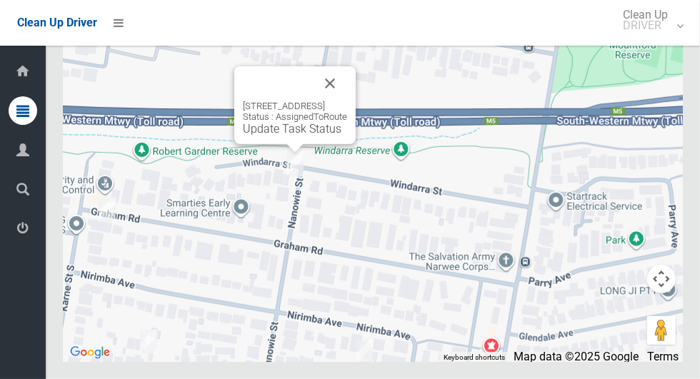
click at [289, 136] on link "Update Task Status" at bounding box center [292, 129] width 99 height 14
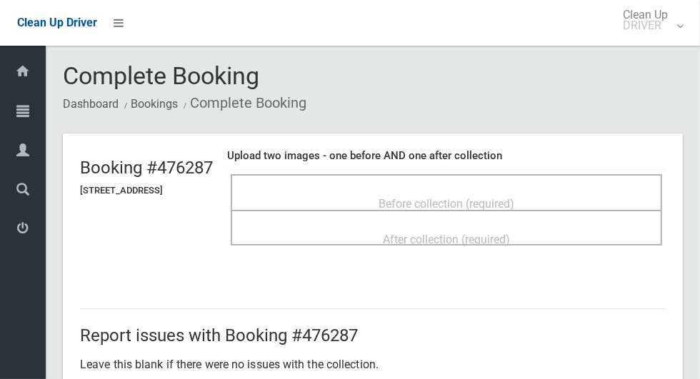
click at [547, 195] on div "Before collection (required)" at bounding box center [447, 203] width 400 height 26
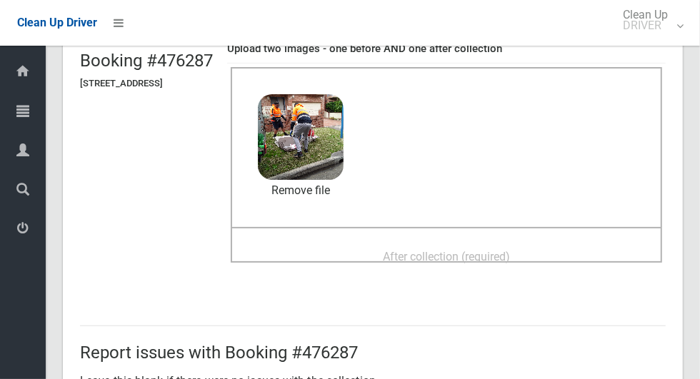
scroll to position [106, 0]
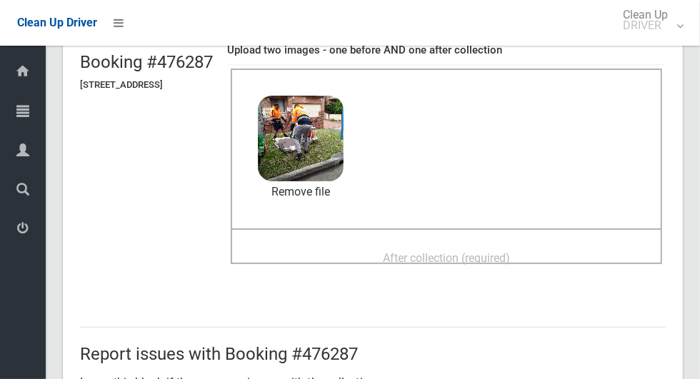
click at [557, 245] on div "After collection (required)" at bounding box center [447, 257] width 400 height 26
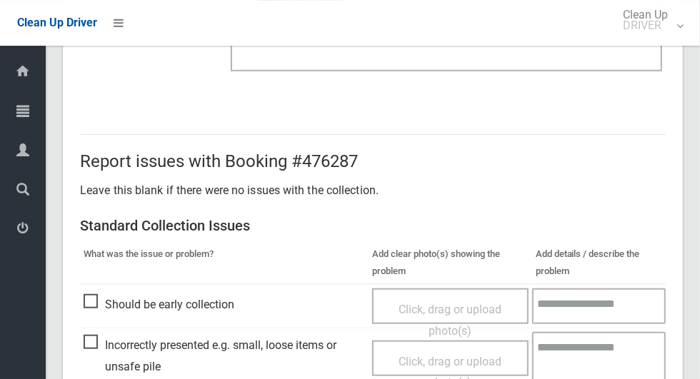
scroll to position [1169, 0]
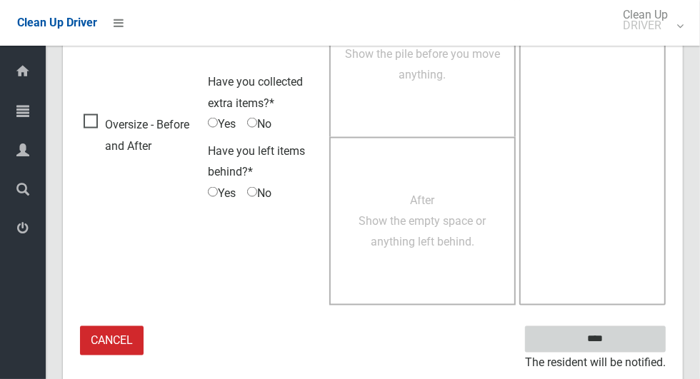
click at [620, 346] on input "****" at bounding box center [595, 340] width 141 height 26
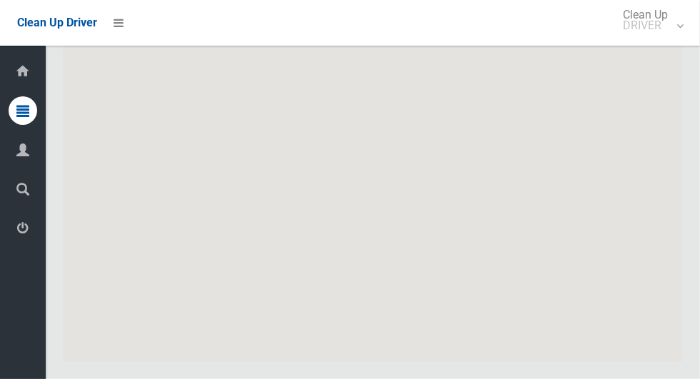
scroll to position [6080, 0]
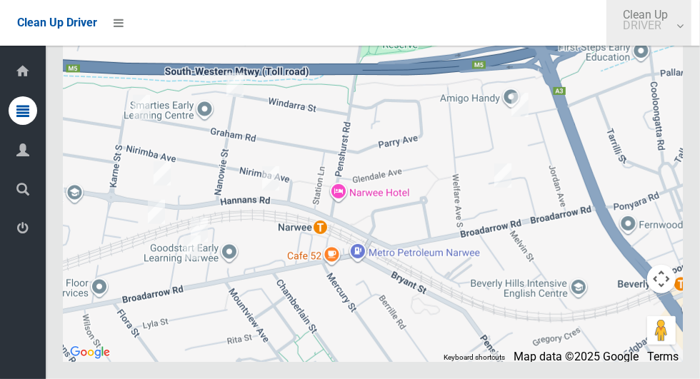
click at [692, 31] on link "Clean Up DRIVER" at bounding box center [649, 23] width 85 height 46
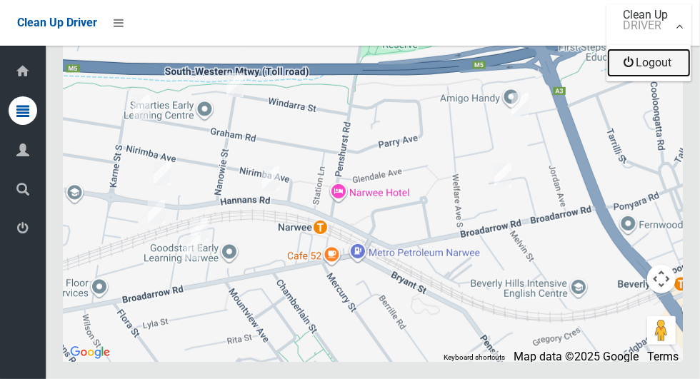
click at [667, 65] on link "Logout" at bounding box center [649, 63] width 84 height 29
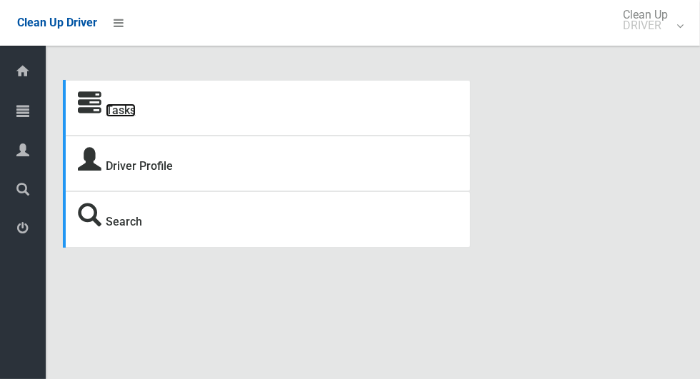
click at [111, 104] on link "Tasks" at bounding box center [121, 111] width 30 height 14
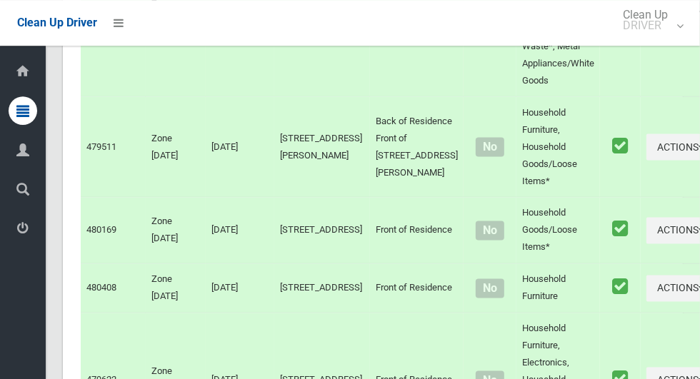
scroll to position [7210, 0]
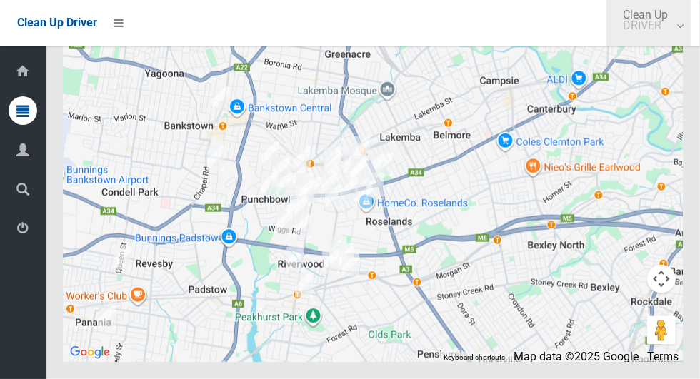
click at [683, 27] on link "Clean Up DRIVER" at bounding box center [649, 23] width 85 height 46
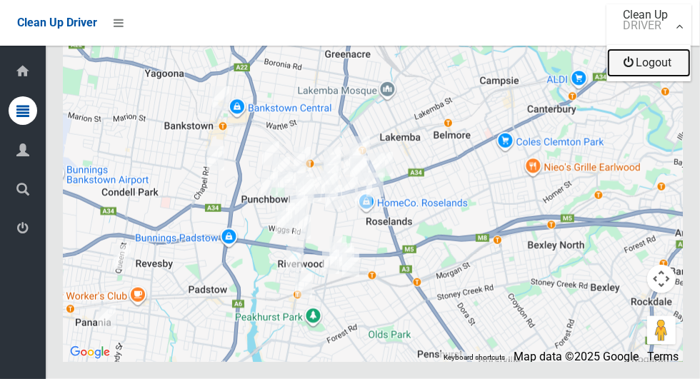
click at [675, 71] on link "Logout" at bounding box center [649, 63] width 84 height 29
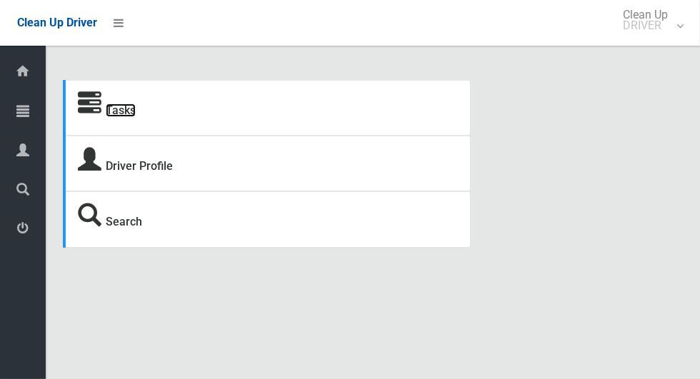
click at [130, 116] on link "Tasks" at bounding box center [121, 111] width 30 height 14
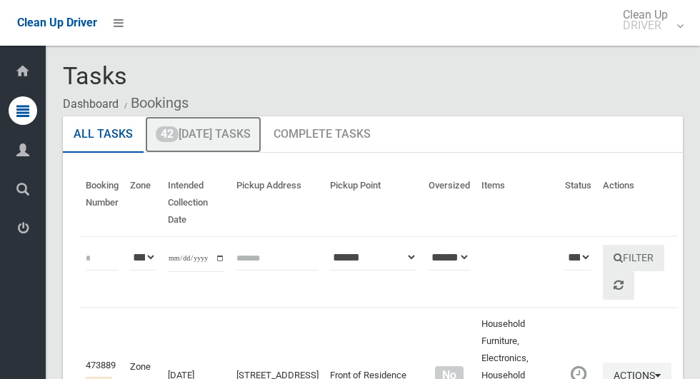
click at [228, 139] on link "42 [DATE] Tasks" at bounding box center [203, 134] width 116 height 37
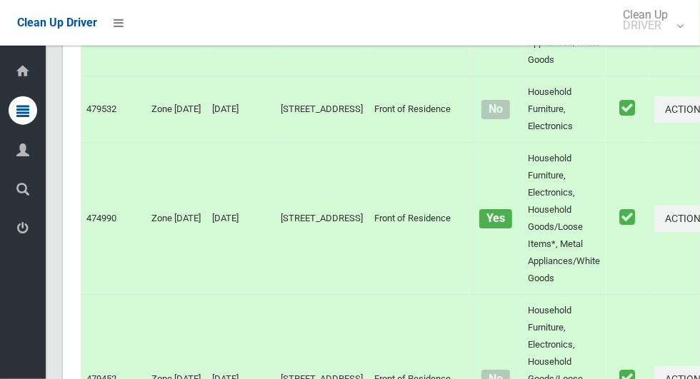
scroll to position [6080, 0]
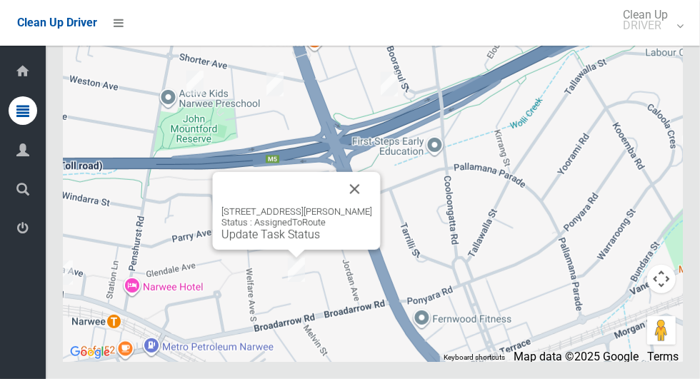
click at [287, 242] on link "Update Task Status" at bounding box center [271, 235] width 99 height 14
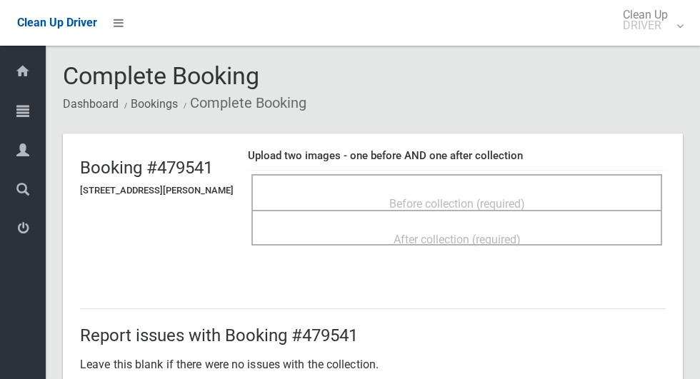
click at [444, 197] on span "Before collection (required)" at bounding box center [457, 204] width 136 height 14
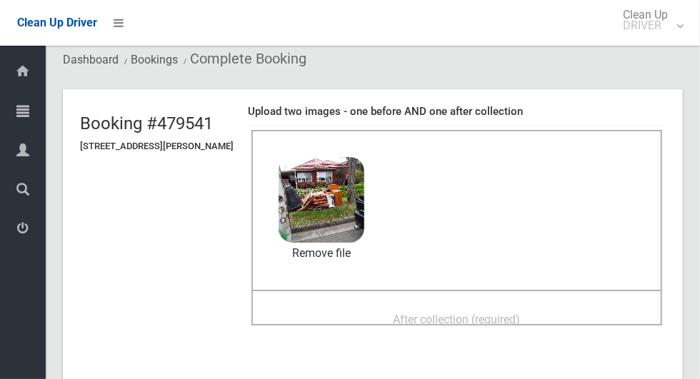
scroll to position [57, 0]
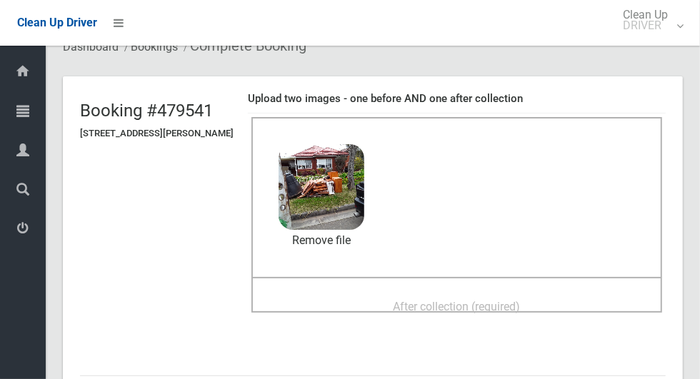
click at [521, 300] on span "After collection (required)" at bounding box center [457, 307] width 127 height 14
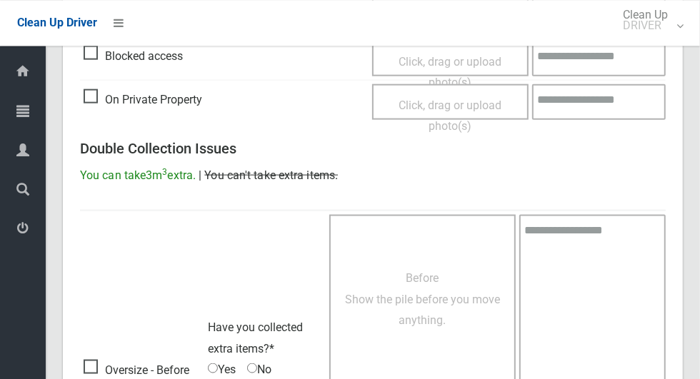
scroll to position [1169, 0]
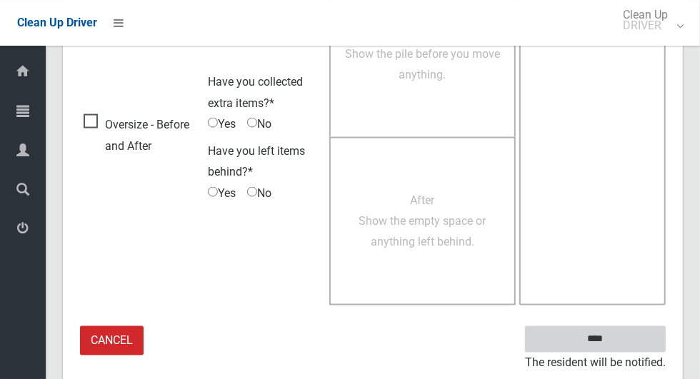
click at [605, 335] on input "****" at bounding box center [595, 340] width 141 height 26
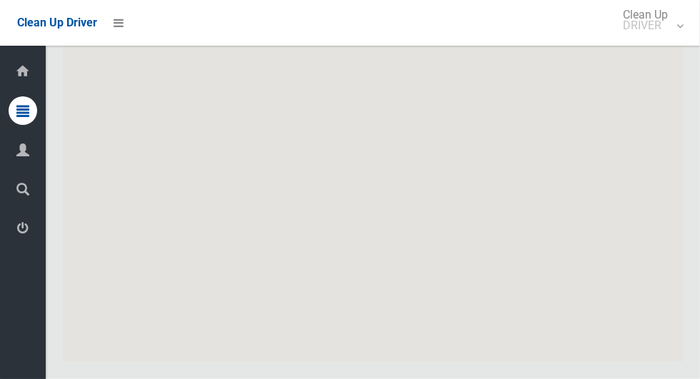
scroll to position [6080, 0]
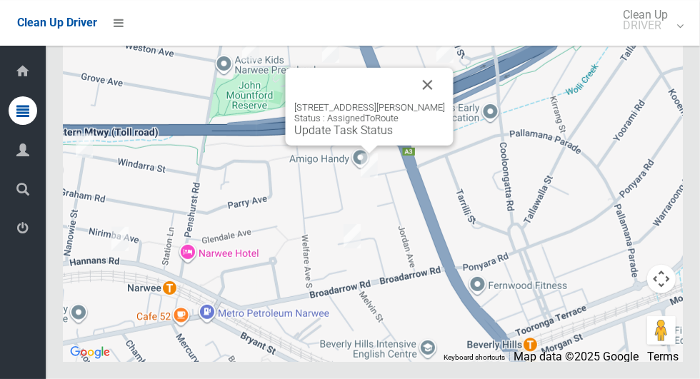
click at [434, 102] on button "Close" at bounding box center [428, 85] width 34 height 34
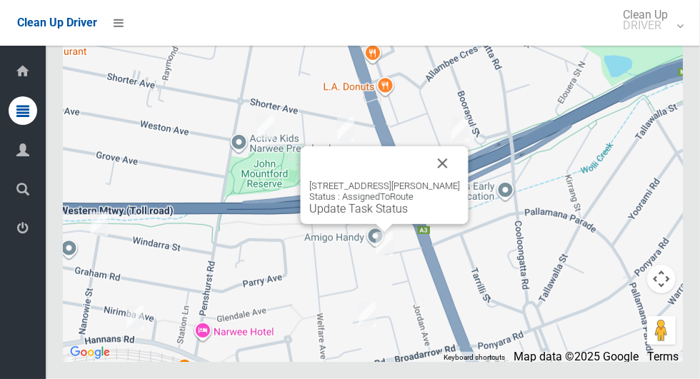
click at [373, 216] on link "Update Task Status" at bounding box center [358, 209] width 99 height 14
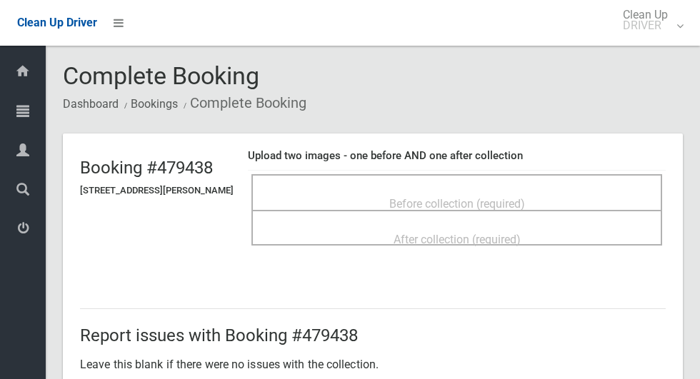
click at [474, 199] on span "Before collection (required)" at bounding box center [457, 204] width 136 height 14
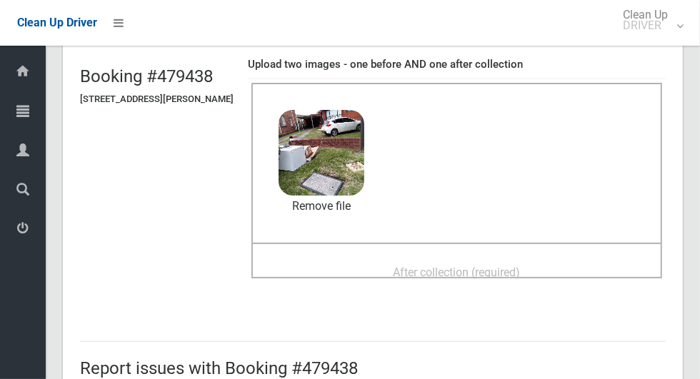
scroll to position [129, 0]
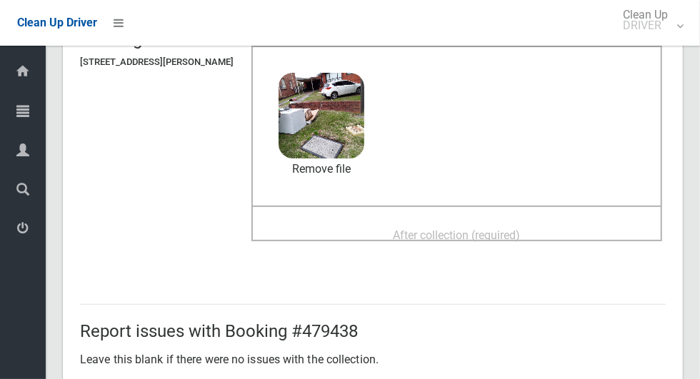
click at [557, 228] on div "After collection (required)" at bounding box center [456, 235] width 379 height 26
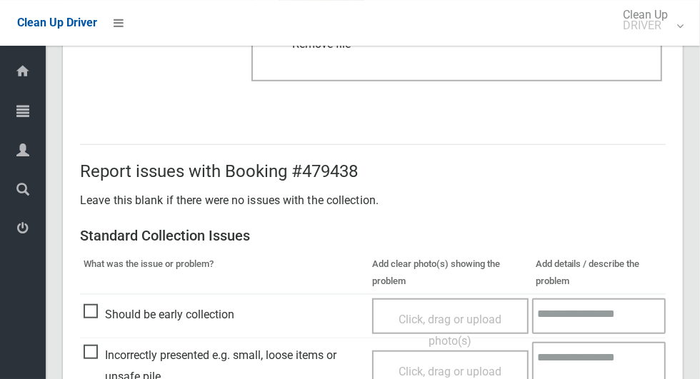
scroll to position [1169, 0]
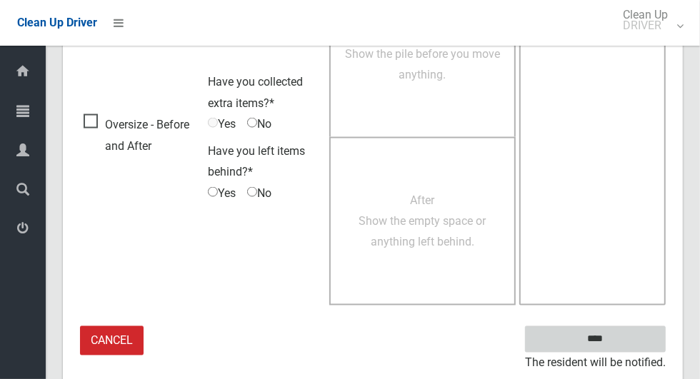
click at [617, 348] on input "****" at bounding box center [595, 340] width 141 height 26
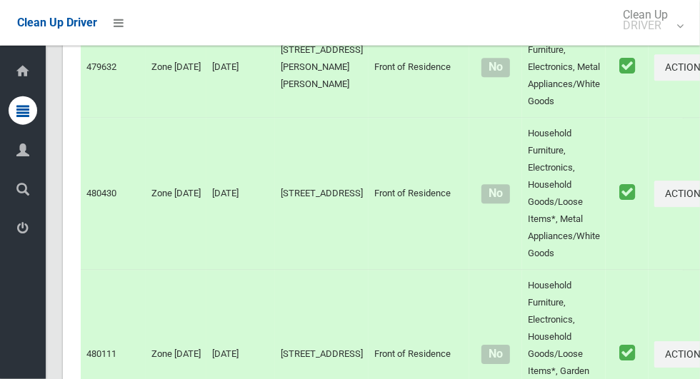
scroll to position [6080, 0]
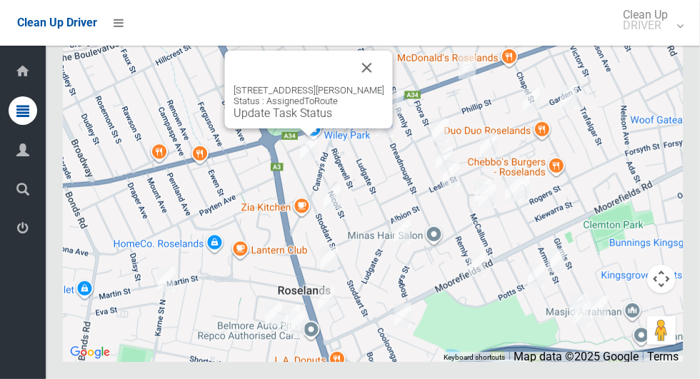
click at [384, 85] on button "Close" at bounding box center [367, 68] width 34 height 34
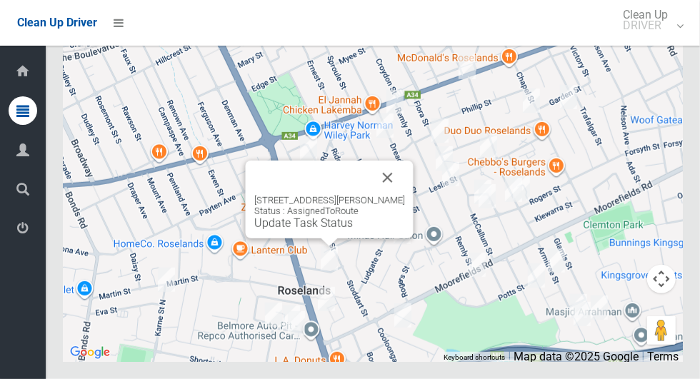
click at [405, 195] on button "Close" at bounding box center [388, 178] width 34 height 34
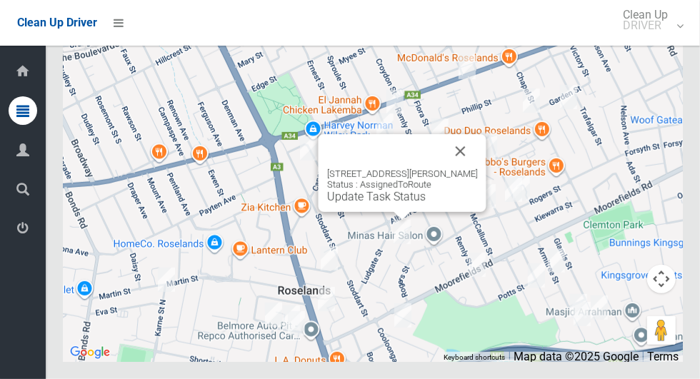
click at [467, 169] on button "Close" at bounding box center [461, 151] width 34 height 34
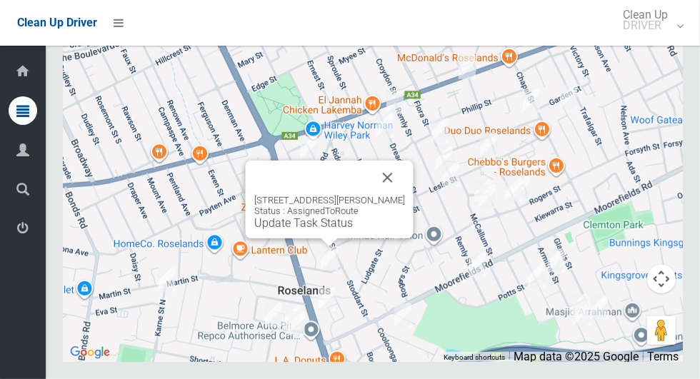
click at [399, 195] on button "Close" at bounding box center [388, 178] width 34 height 34
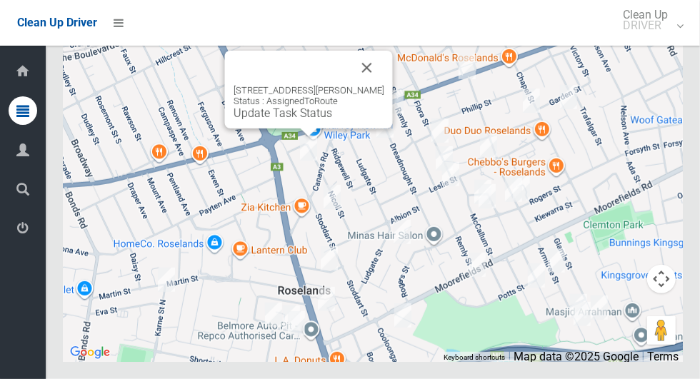
click at [384, 85] on button "Close" at bounding box center [367, 68] width 34 height 34
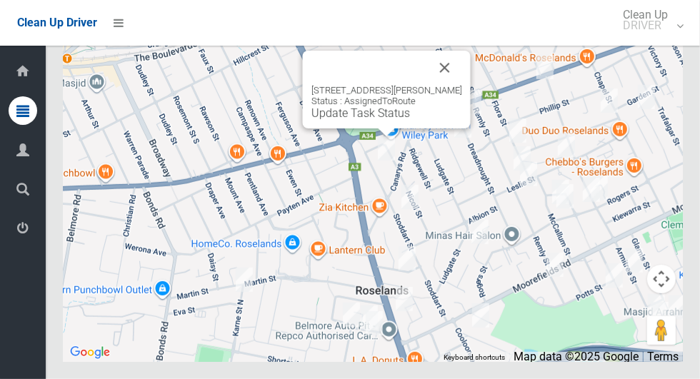
click at [462, 85] on button "Close" at bounding box center [445, 68] width 34 height 34
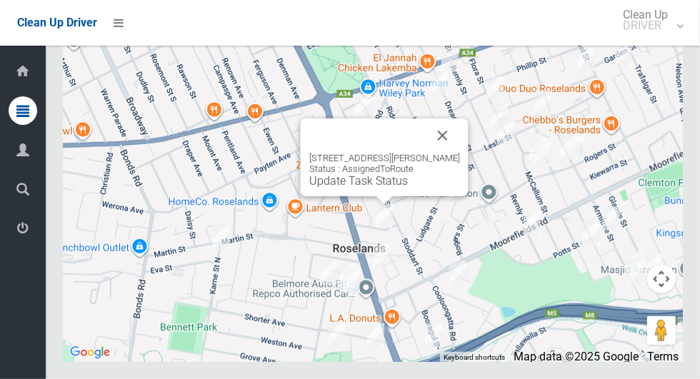
click at [460, 153] on button "Close" at bounding box center [443, 136] width 34 height 34
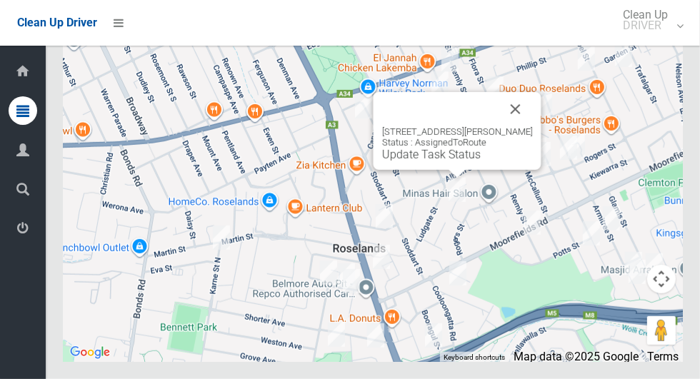
click at [452, 161] on link "Update Task Status" at bounding box center [431, 155] width 99 height 14
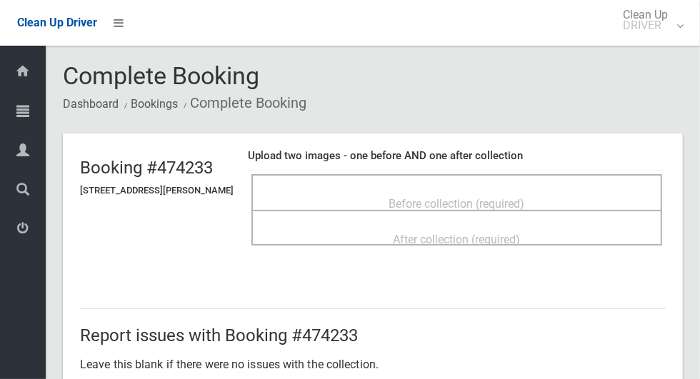
click at [429, 197] on span "Before collection (required)" at bounding box center [457, 204] width 136 height 14
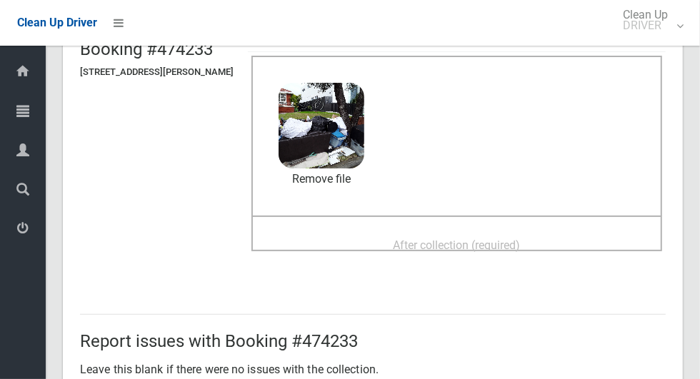
scroll to position [137, 0]
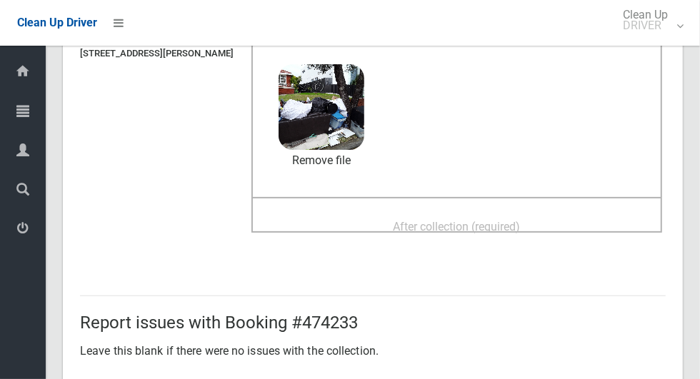
click at [543, 219] on div "After collection (required)" at bounding box center [456, 226] width 379 height 26
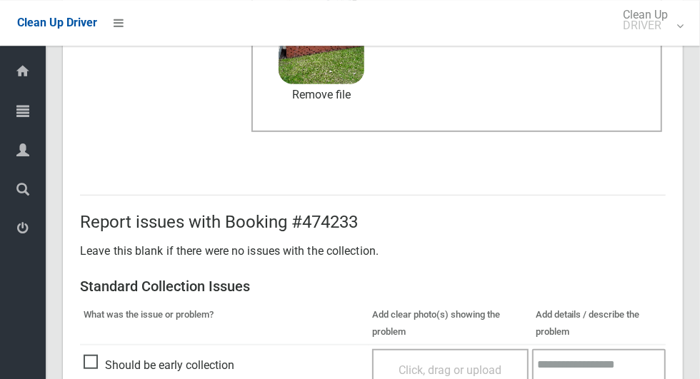
scroll to position [1169, 0]
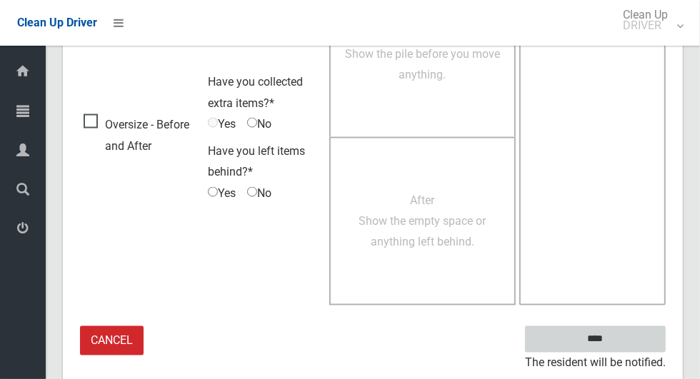
click at [620, 348] on input "****" at bounding box center [595, 340] width 141 height 26
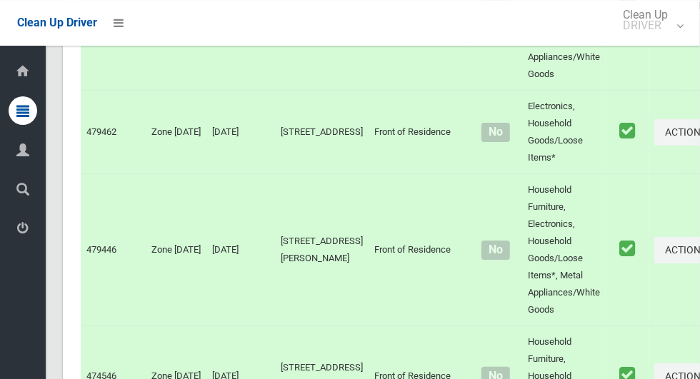
scroll to position [6080, 0]
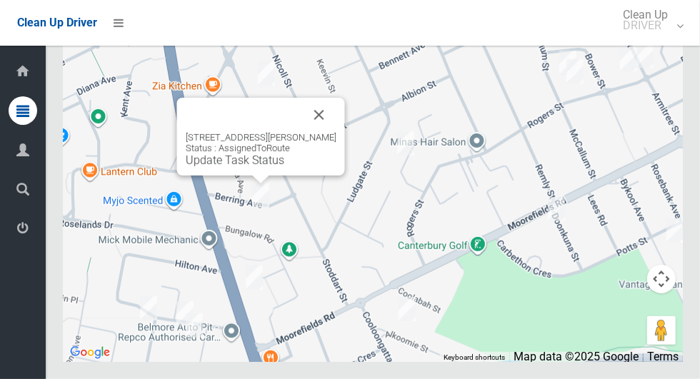
click at [334, 132] on button "Close" at bounding box center [319, 115] width 34 height 34
click at [249, 167] on link "Update Task Status" at bounding box center [235, 161] width 99 height 14
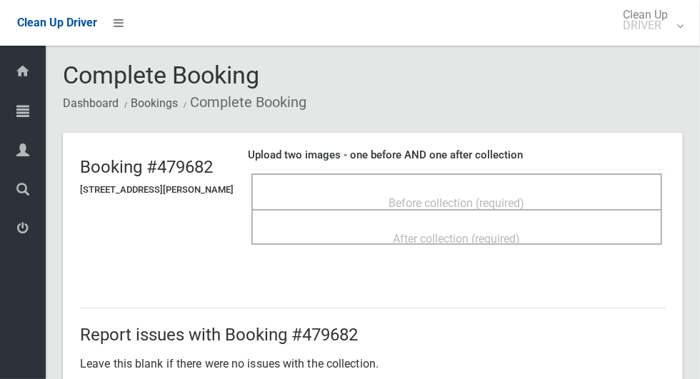
scroll to position [2, 0]
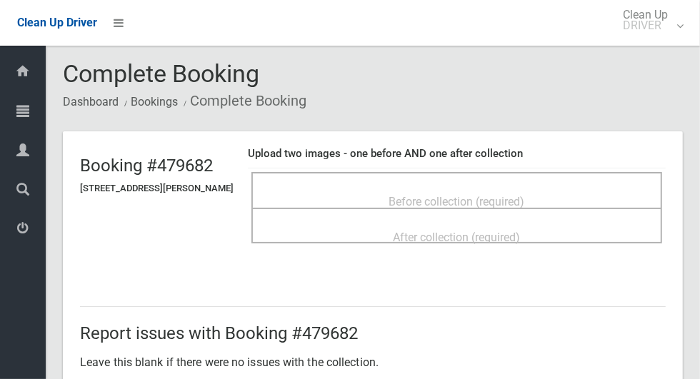
click at [431, 195] on span "Before collection (required)" at bounding box center [457, 202] width 136 height 14
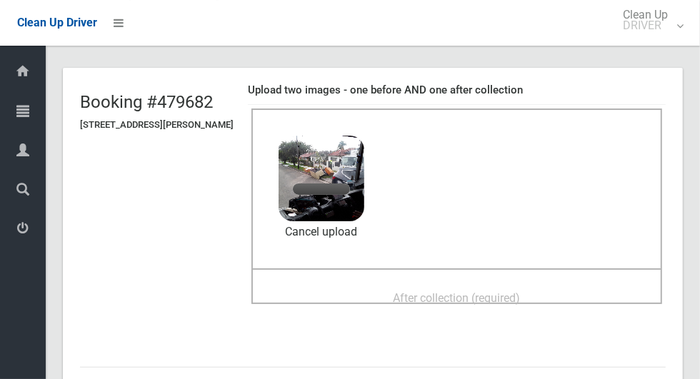
scroll to position [66, 0]
click at [556, 292] on div "After collection (required)" at bounding box center [456, 297] width 379 height 26
click at [487, 291] on span "After collection (required)" at bounding box center [457, 298] width 127 height 14
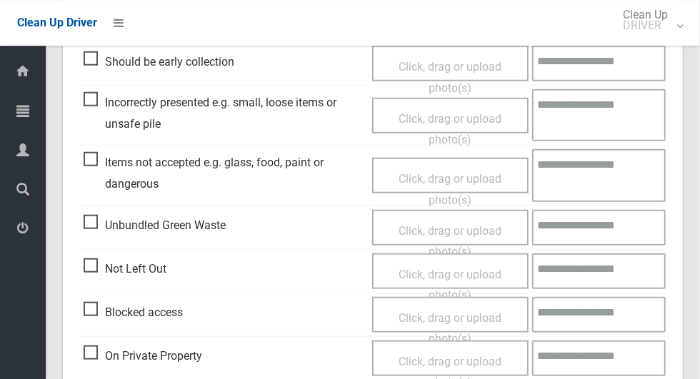
scroll to position [1169, 0]
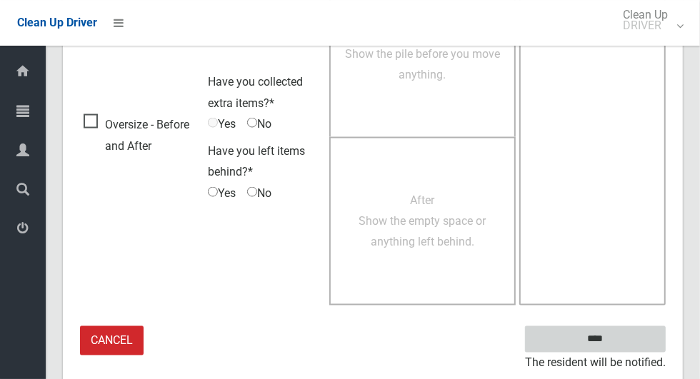
click at [620, 337] on input "****" at bounding box center [595, 340] width 141 height 26
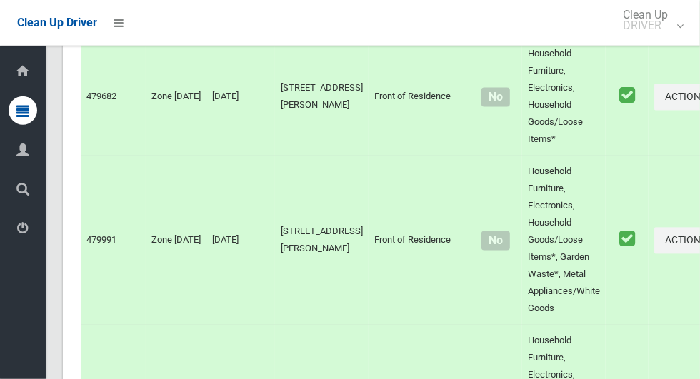
scroll to position [6080, 0]
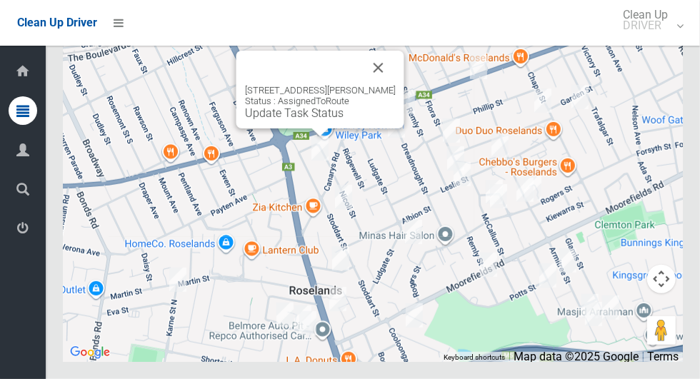
click at [396, 85] on button "Close" at bounding box center [379, 68] width 34 height 34
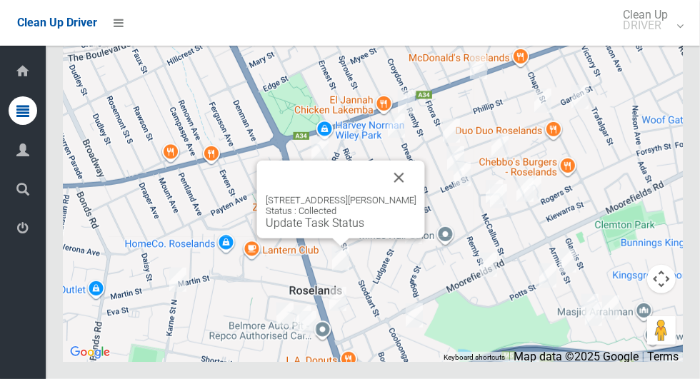
click at [415, 195] on button "Close" at bounding box center [399, 178] width 34 height 34
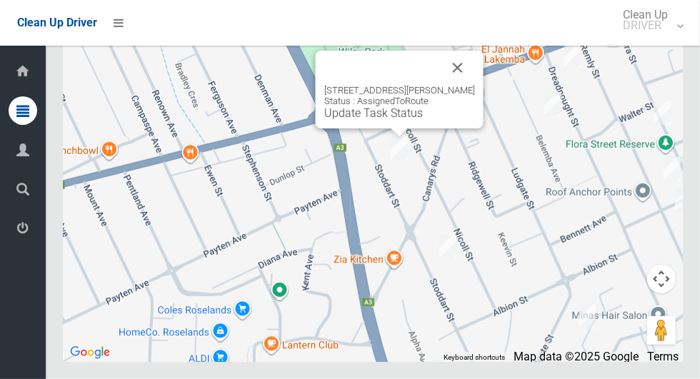
click at [475, 85] on button "Close" at bounding box center [458, 68] width 34 height 34
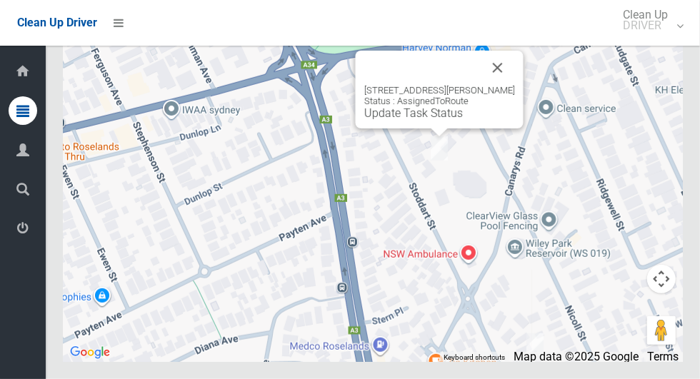
click at [436, 120] on link "Update Task Status" at bounding box center [413, 113] width 99 height 14
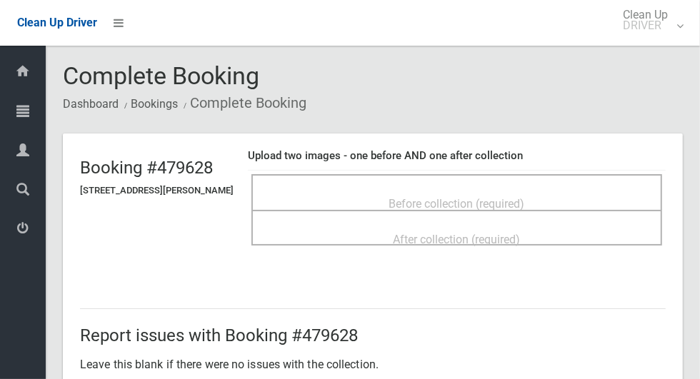
click at [525, 197] on span "Before collection (required)" at bounding box center [457, 204] width 136 height 14
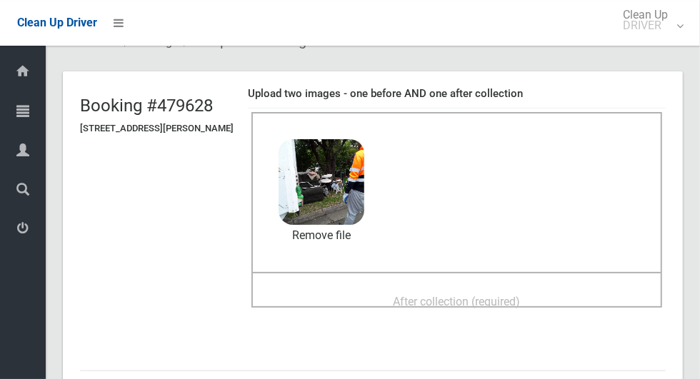
scroll to position [63, 0]
click at [521, 294] on span "After collection (required)" at bounding box center [457, 301] width 127 height 14
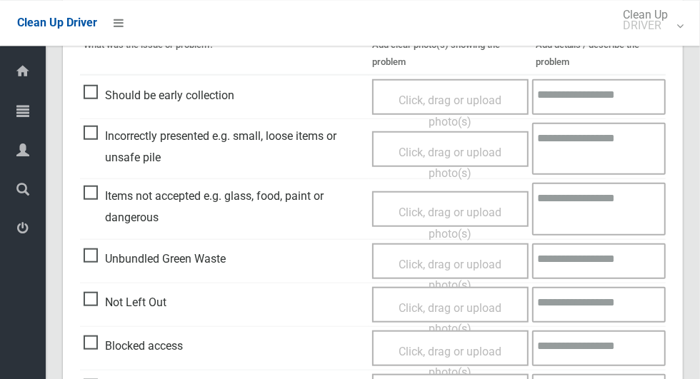
scroll to position [635, 0]
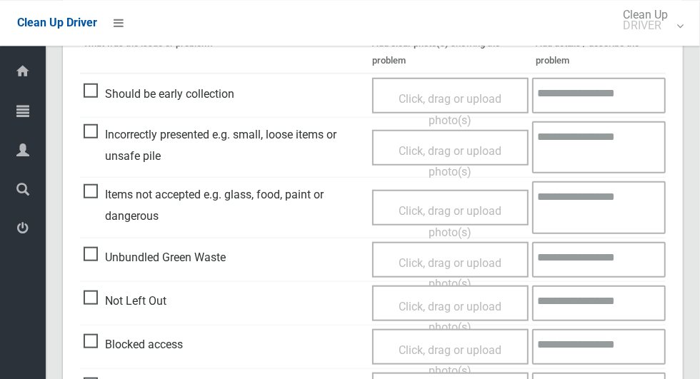
click at [96, 249] on span "Unbundled Green Waste" at bounding box center [155, 257] width 142 height 21
click at [441, 258] on span "Click, drag or upload photo(s)" at bounding box center [450, 273] width 103 height 35
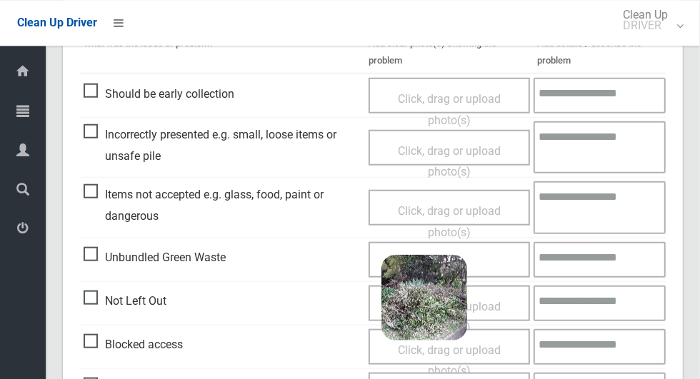
scroll to position [1169, 0]
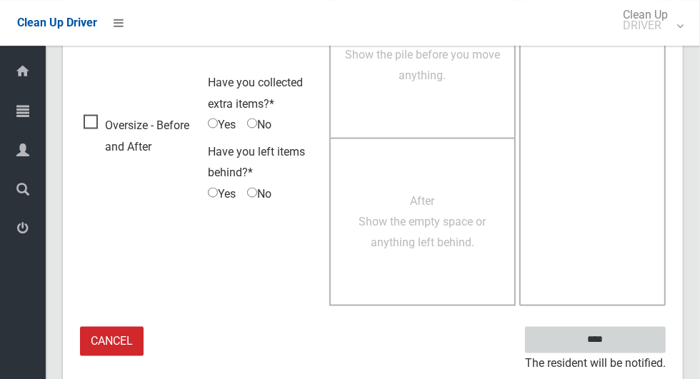
click at [620, 348] on input "****" at bounding box center [595, 340] width 141 height 26
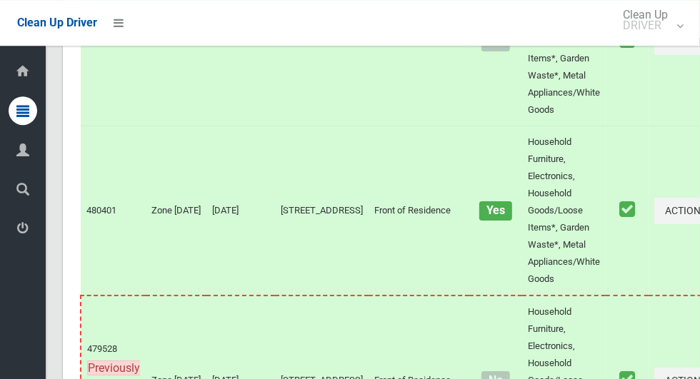
scroll to position [6080, 0]
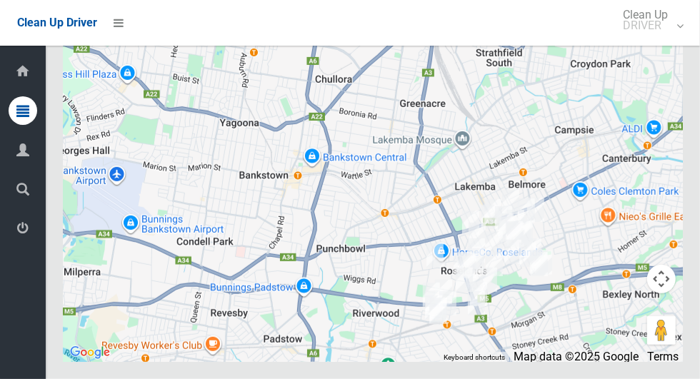
click at [528, 6] on div "Clean Up Driver Clean Up DRIVER Logout" at bounding box center [350, 23] width 700 height 46
